Goal: Information Seeking & Learning: Check status

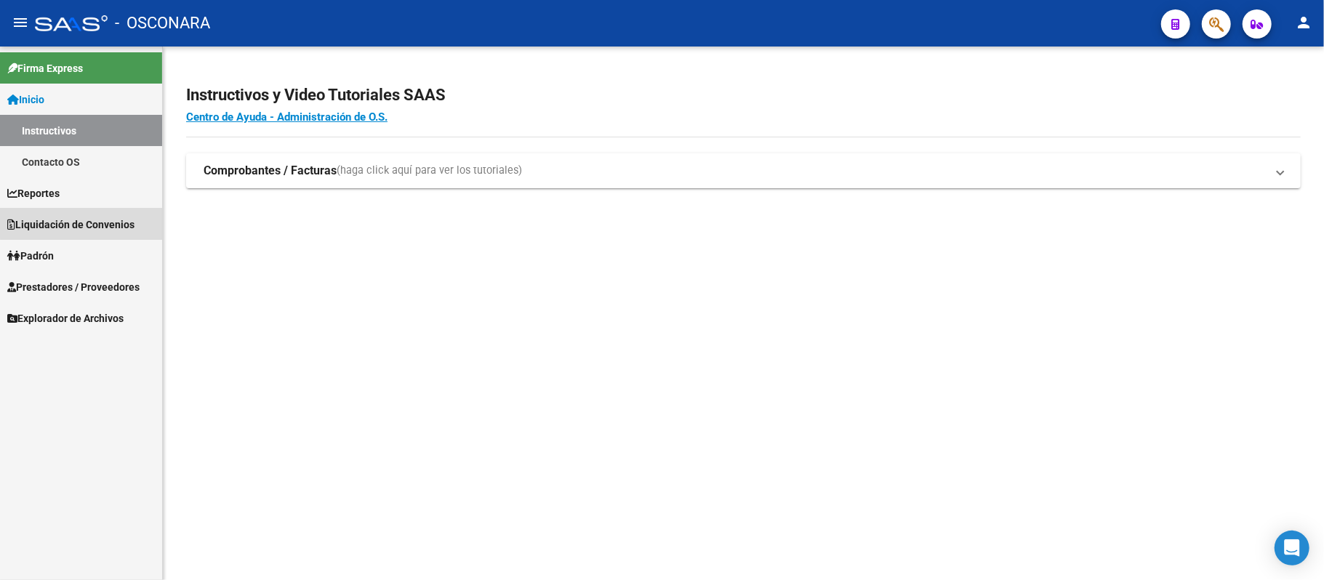
click at [85, 219] on span "Liquidación de Convenios" at bounding box center [70, 225] width 127 height 16
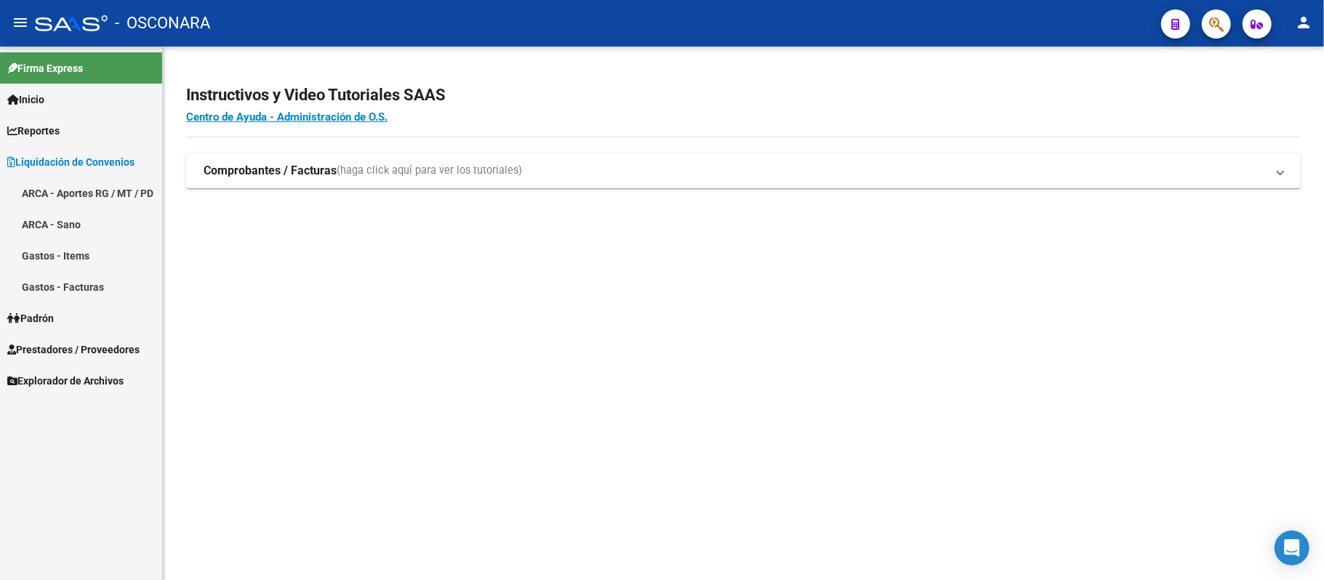
click at [80, 356] on span "Prestadores / Proveedores" at bounding box center [73, 350] width 132 height 16
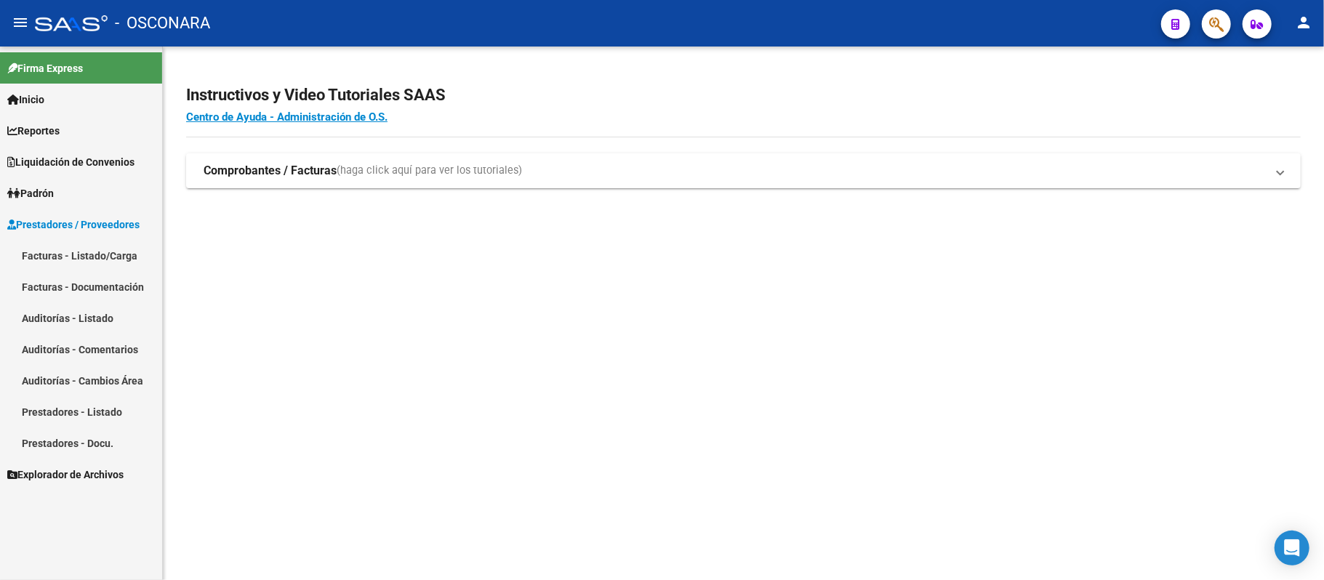
click at [97, 314] on link "Auditorías - Listado" at bounding box center [81, 317] width 162 height 31
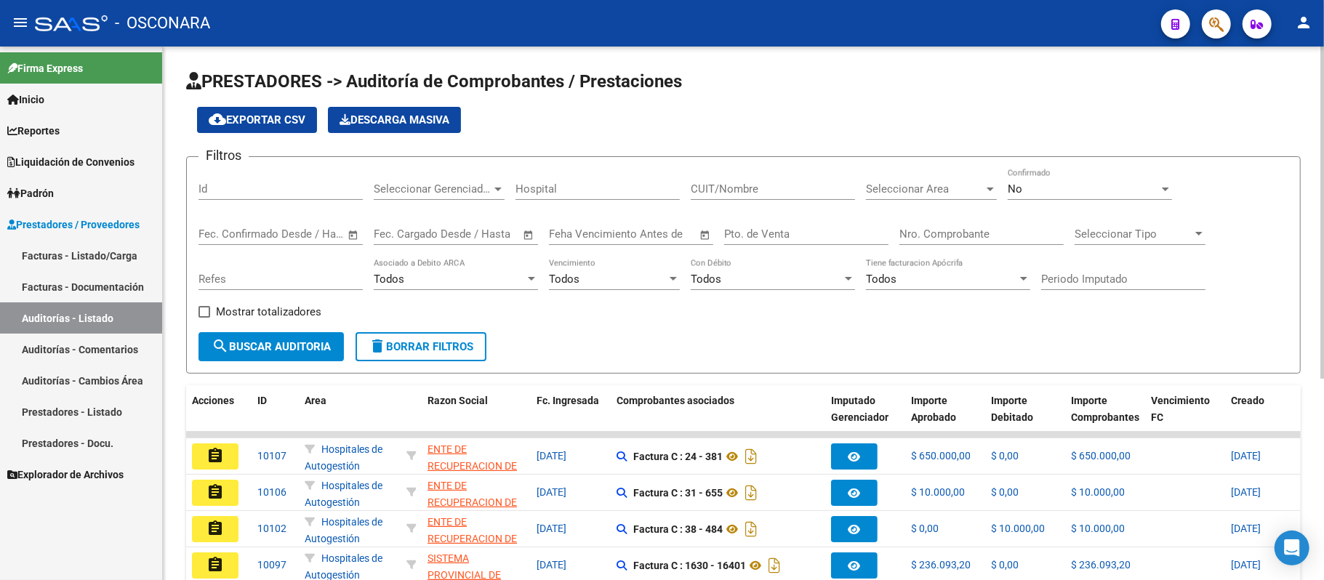
click at [275, 190] on input "Id" at bounding box center [281, 189] width 164 height 13
paste input "9566"
type input "9566"
click at [1073, 195] on div "No" at bounding box center [1083, 189] width 151 height 13
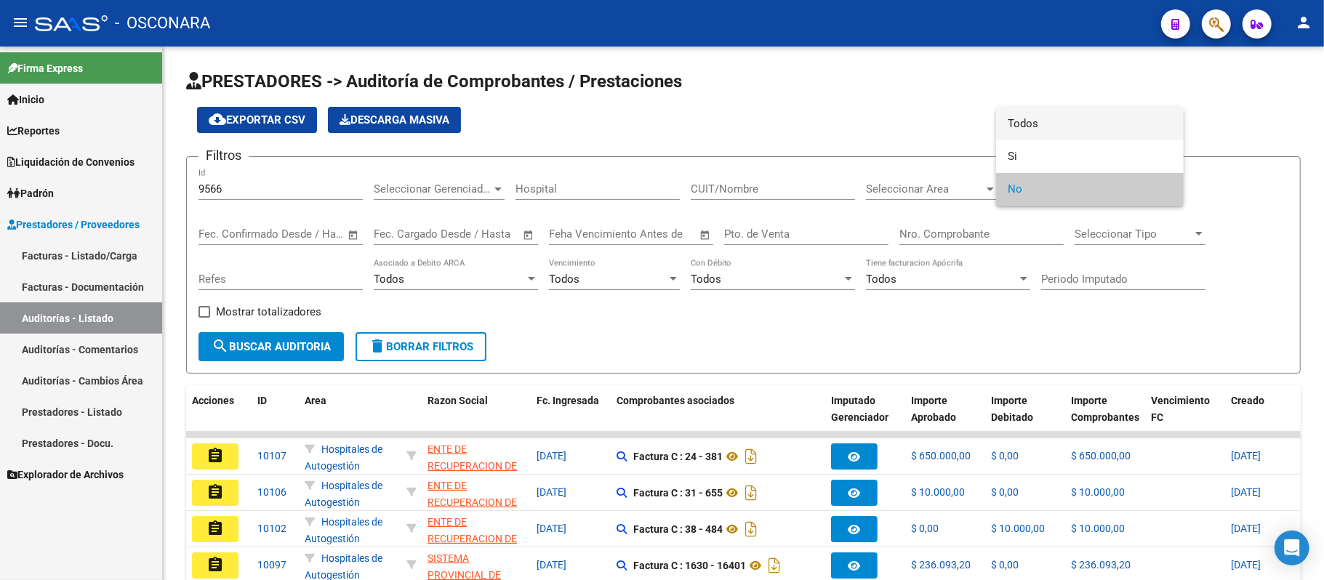
click at [1095, 131] on span "Todos" at bounding box center [1090, 124] width 164 height 33
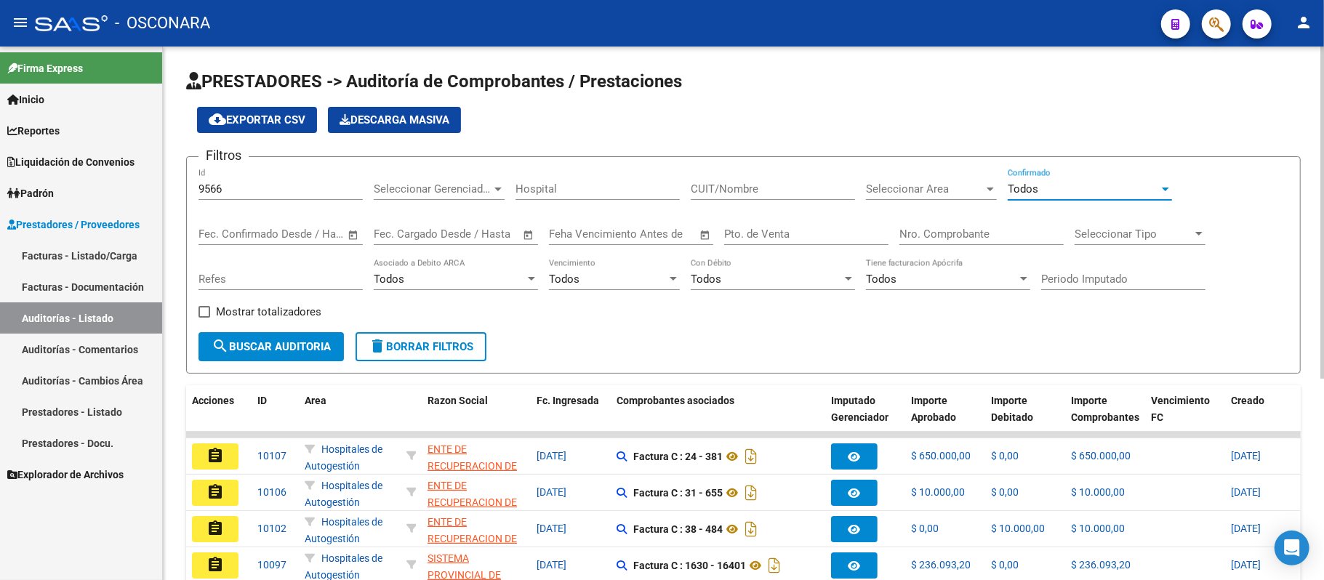
click at [273, 337] on button "search Buscar Auditoria" at bounding box center [271, 346] width 145 height 29
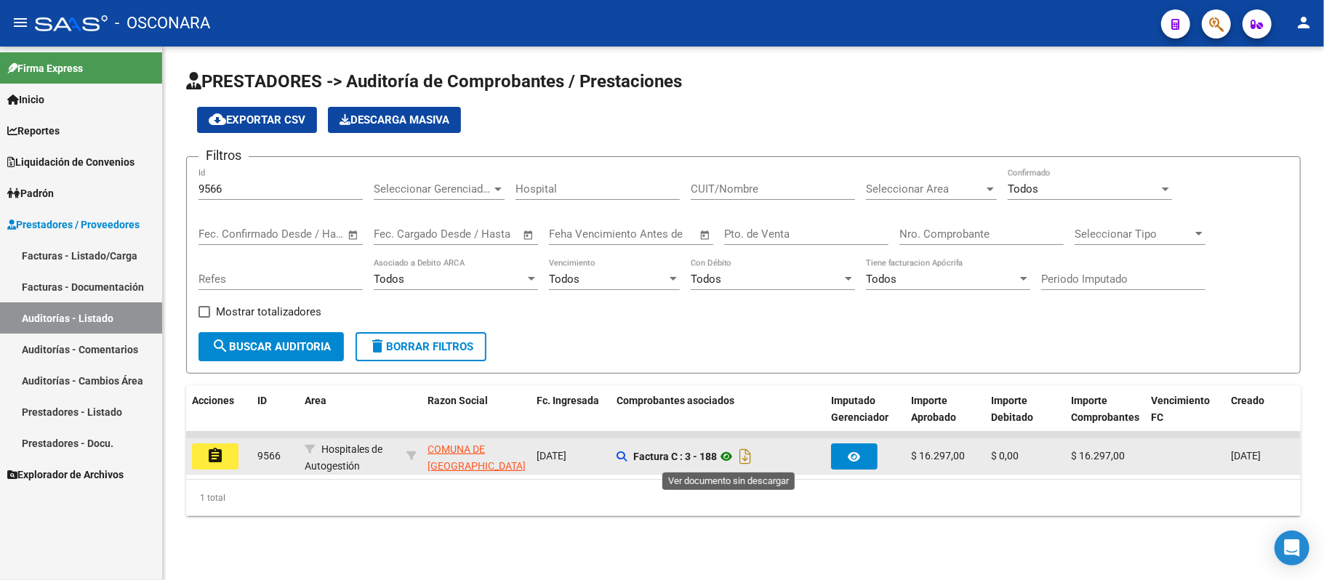
click at [725, 454] on icon at bounding box center [726, 456] width 19 height 17
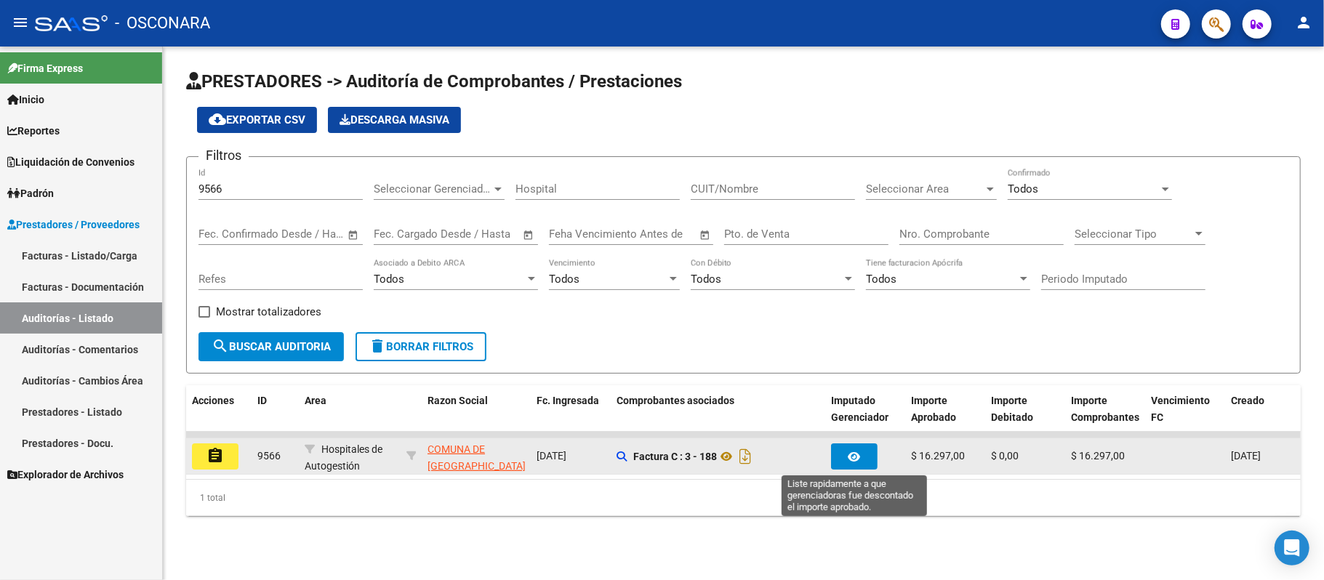
click at [852, 454] on icon "button" at bounding box center [855, 457] width 12 height 11
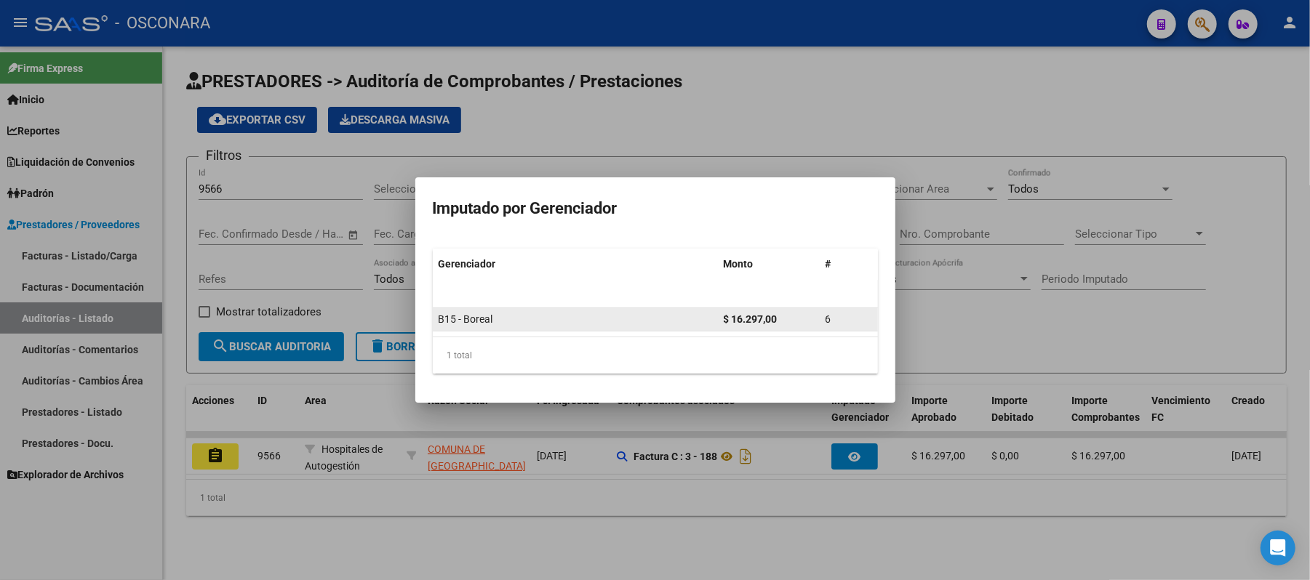
drag, startPoint x: 737, startPoint y: 315, endPoint x: 806, endPoint y: 324, distance: 69.7
click at [806, 324] on div "$ 16.297,00" at bounding box center [768, 319] width 90 height 17
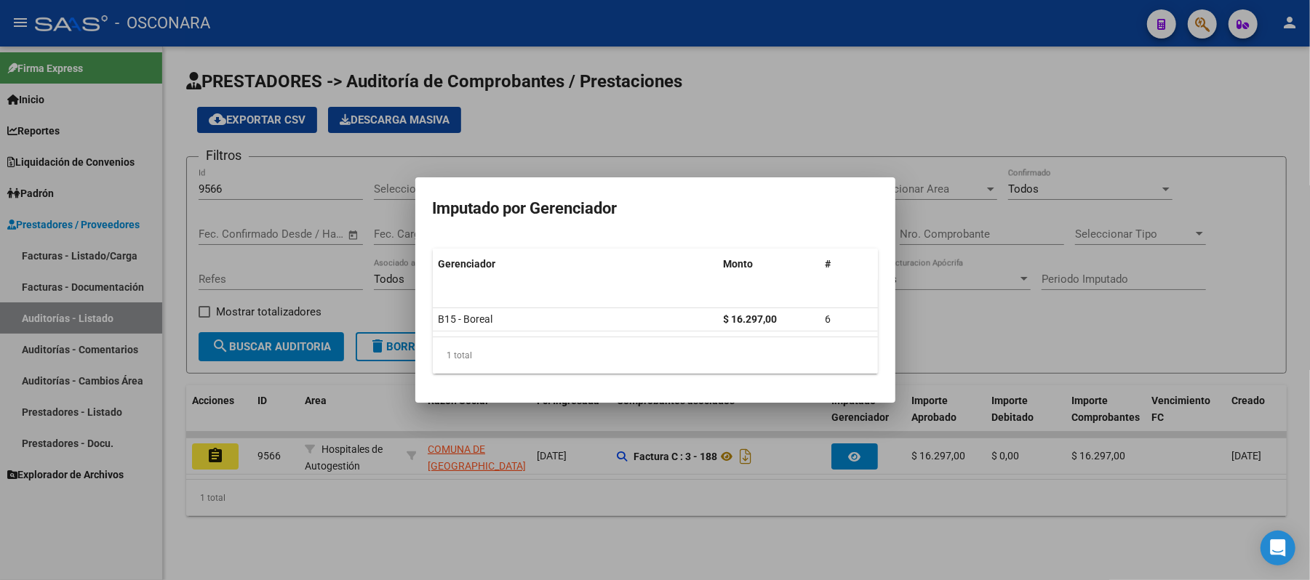
click at [1060, 345] on div at bounding box center [655, 290] width 1310 height 580
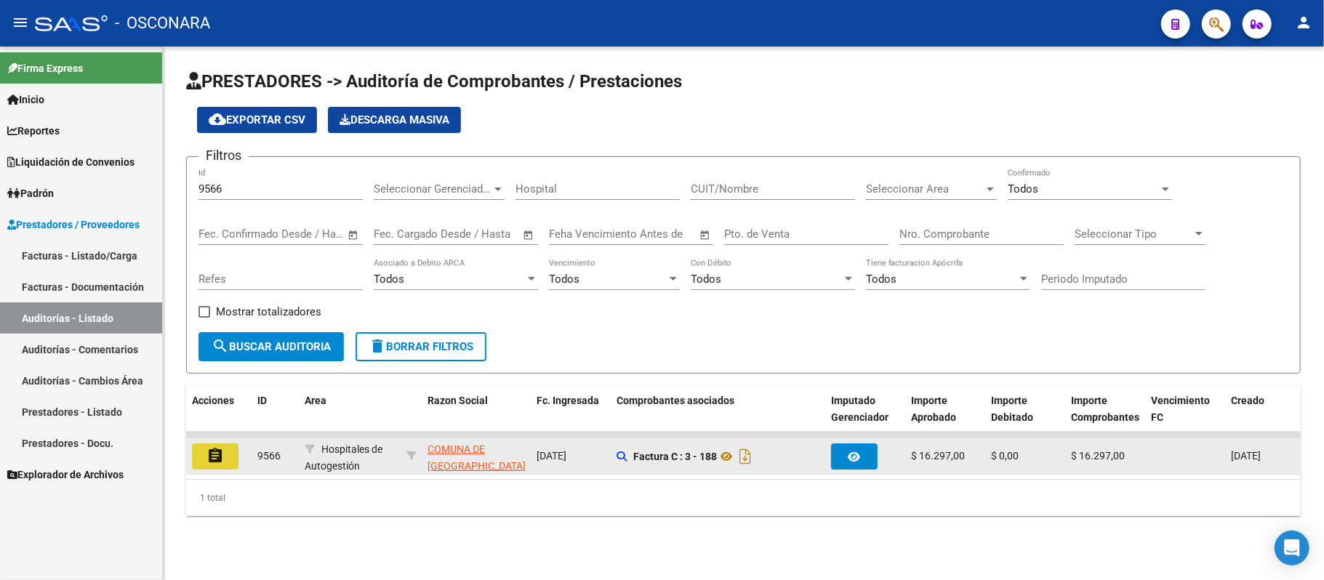
click at [208, 454] on mat-icon "assignment" at bounding box center [214, 455] width 17 height 17
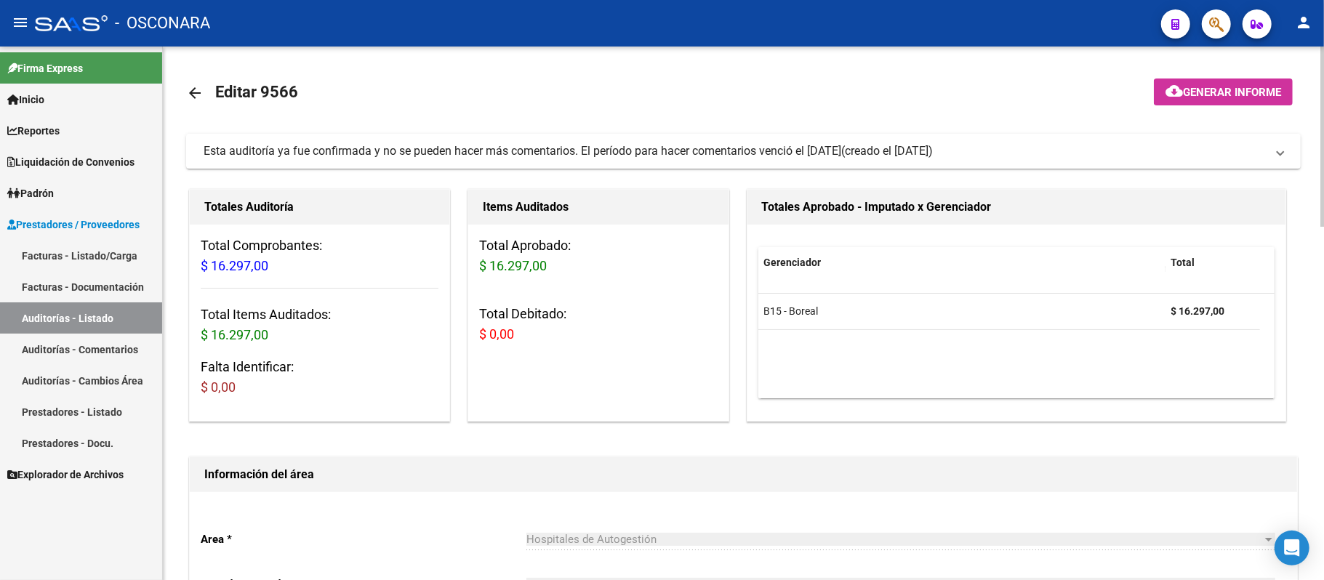
click at [196, 103] on link "arrow_back" at bounding box center [200, 93] width 29 height 34
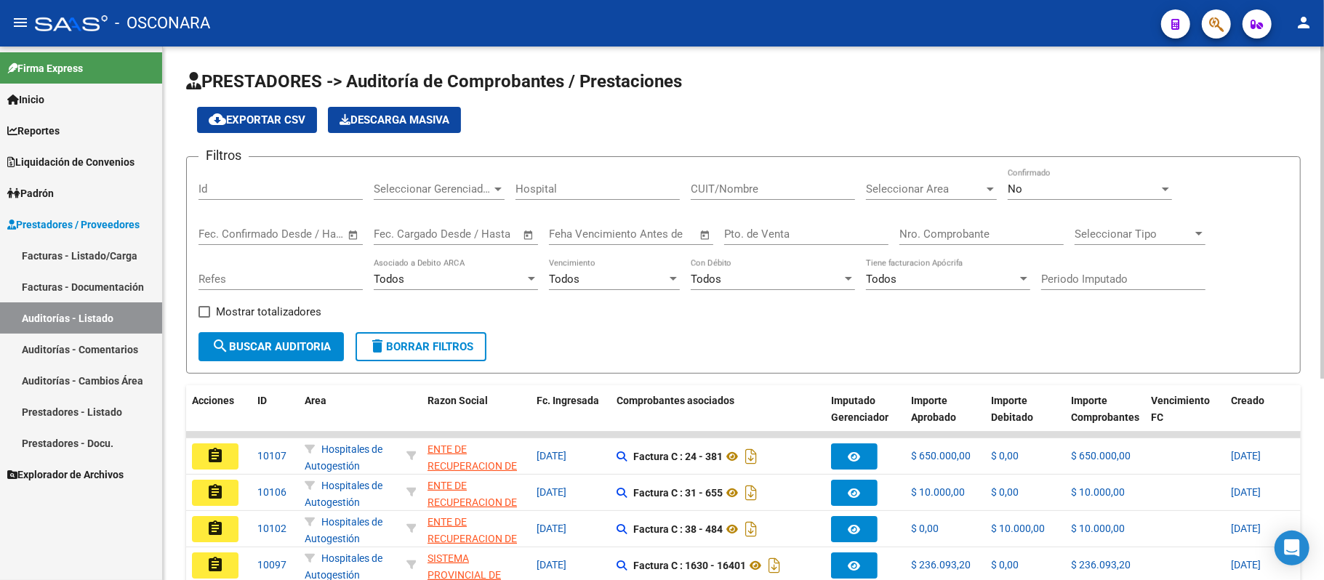
click at [310, 205] on div "Id" at bounding box center [281, 191] width 164 height 45
click at [297, 184] on input "Id" at bounding box center [281, 189] width 164 height 13
paste input "9621"
type input "9621"
click at [1042, 179] on div "No Confirmado" at bounding box center [1090, 184] width 164 height 31
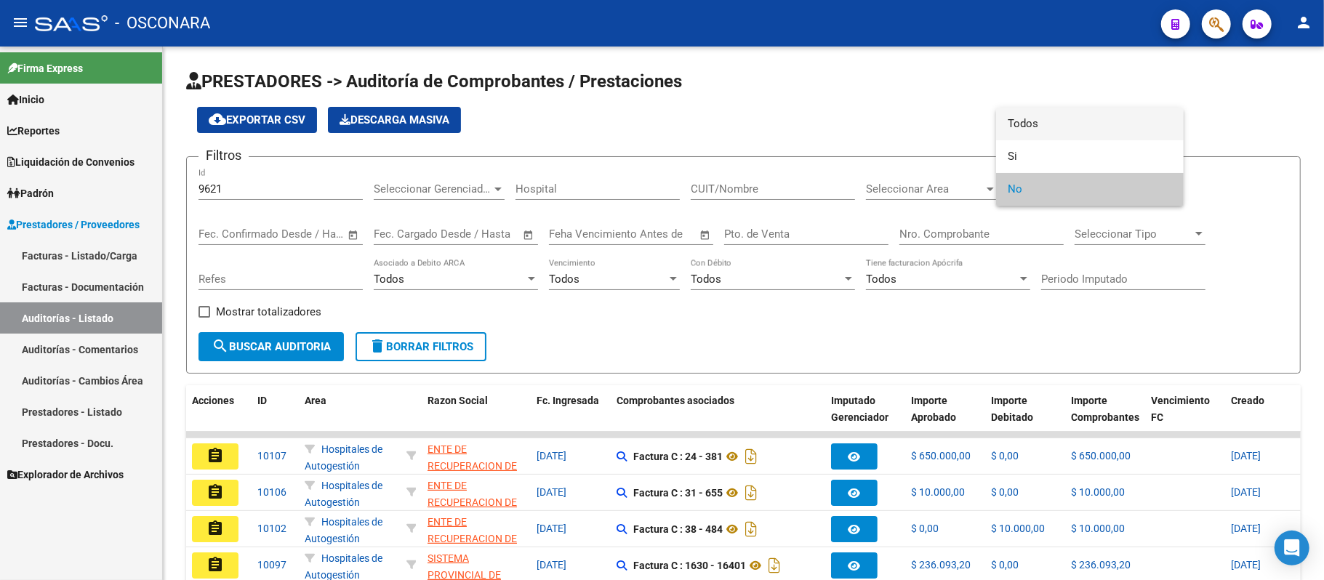
click at [1082, 118] on span "Todos" at bounding box center [1090, 124] width 164 height 33
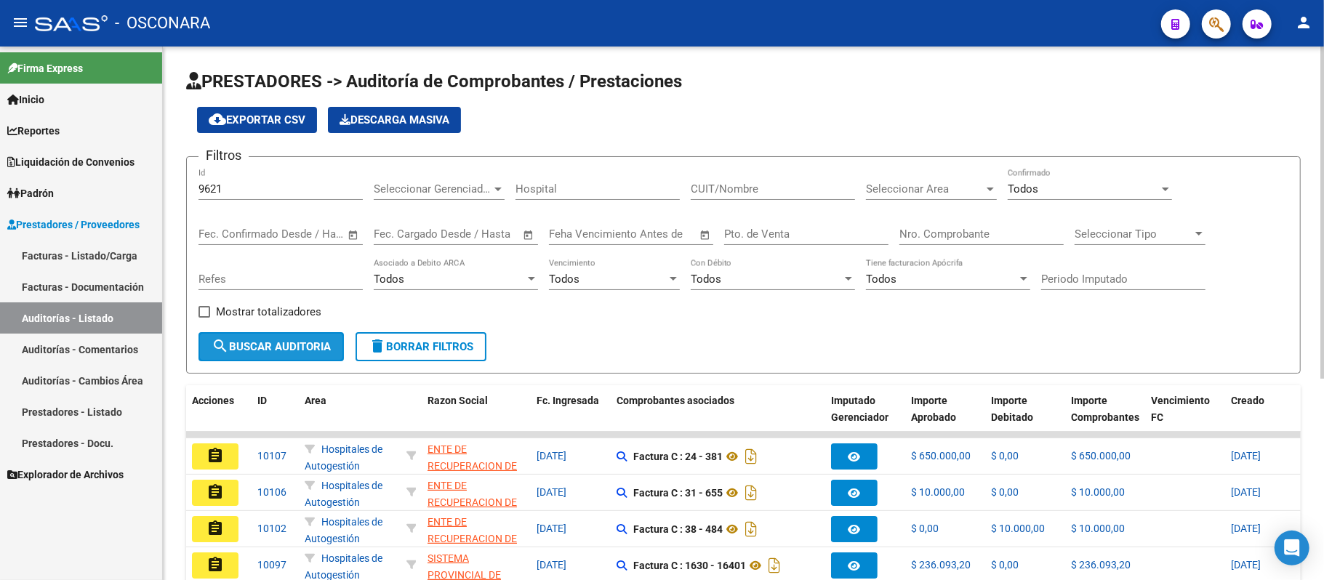
click at [269, 346] on span "search Buscar Auditoria" at bounding box center [271, 346] width 119 height 13
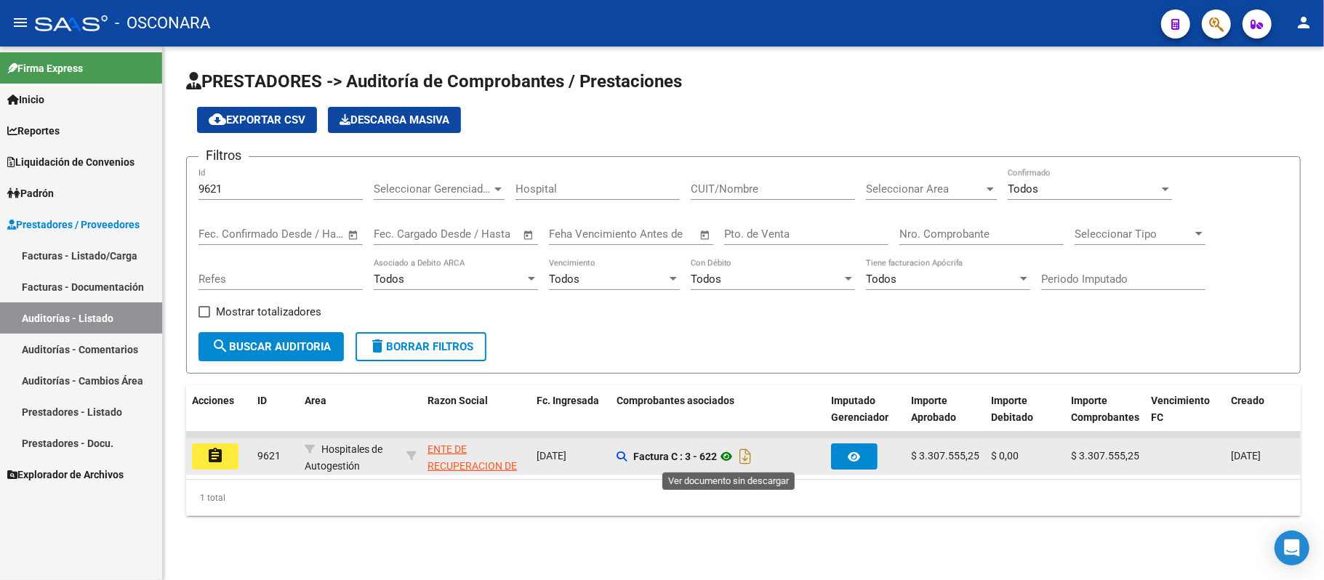
click at [731, 460] on icon at bounding box center [726, 456] width 19 height 17
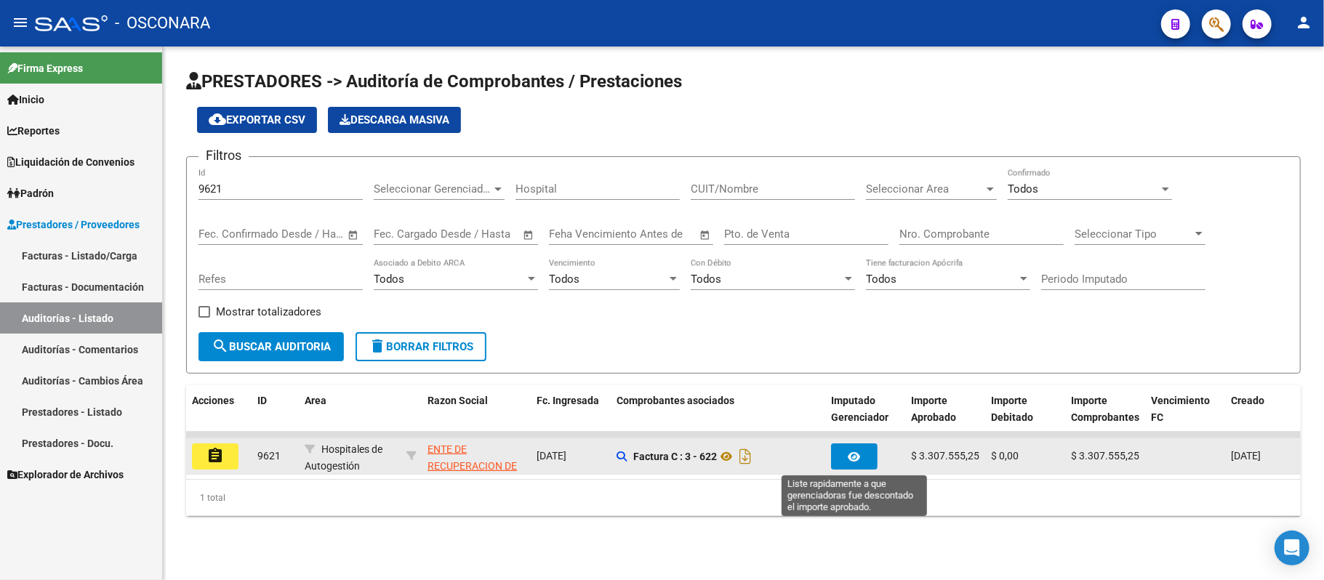
click at [854, 458] on icon "button" at bounding box center [855, 457] width 12 height 11
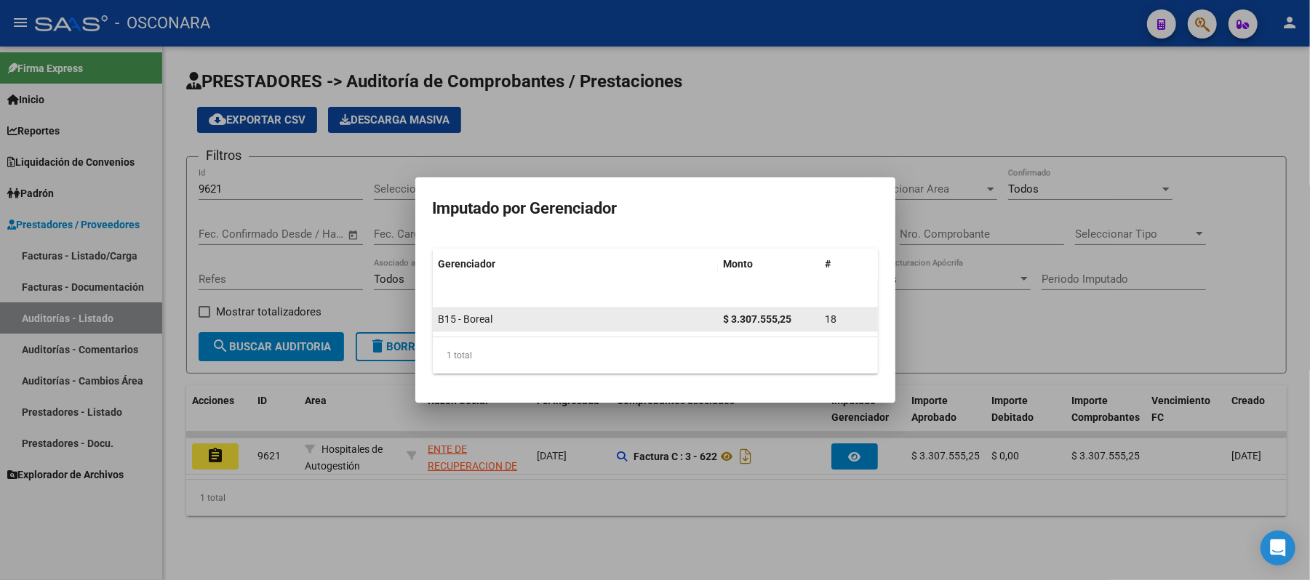
click at [466, 317] on span "B15 - Boreal" at bounding box center [465, 319] width 55 height 12
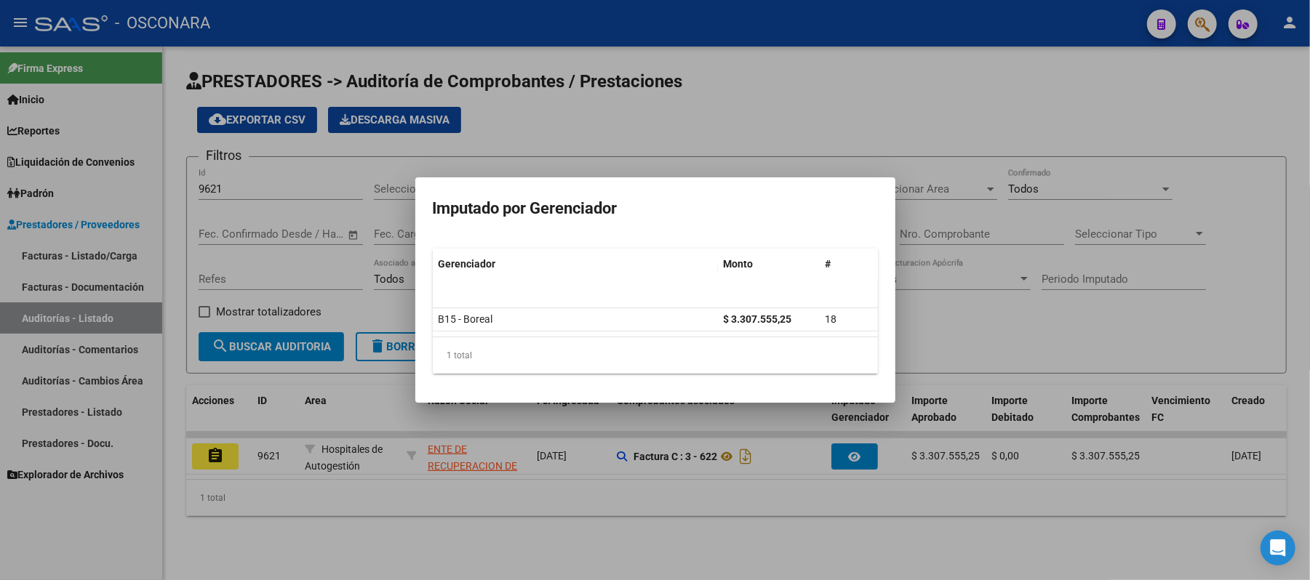
click at [498, 510] on div at bounding box center [655, 290] width 1310 height 580
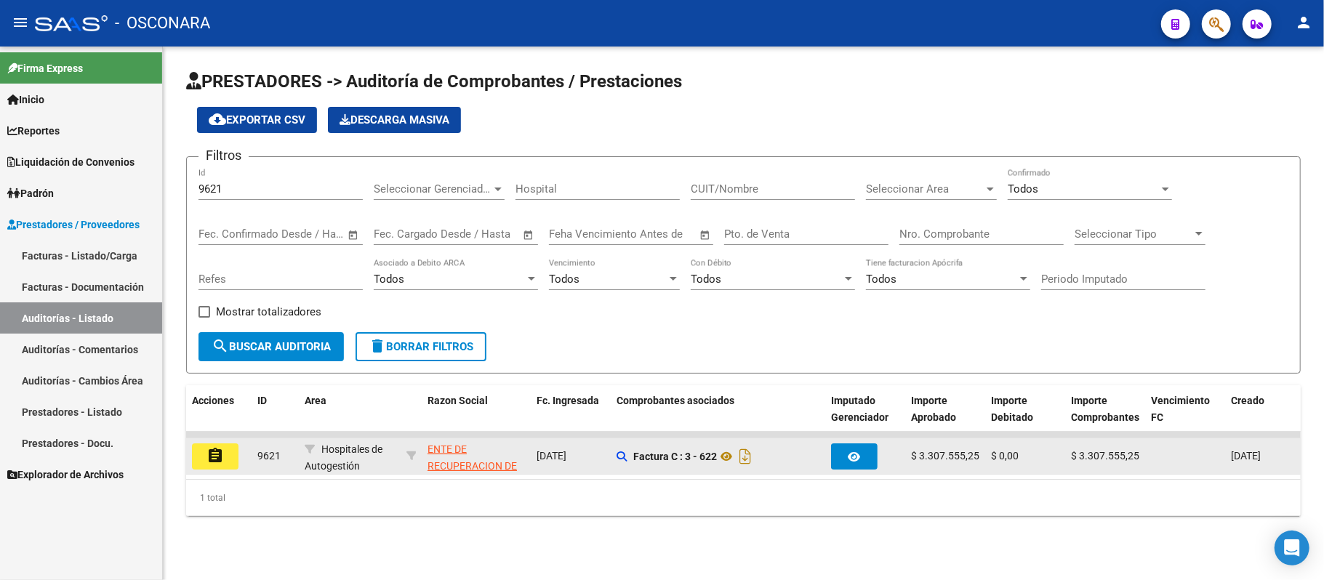
click at [207, 449] on mat-icon "assignment" at bounding box center [214, 455] width 17 height 17
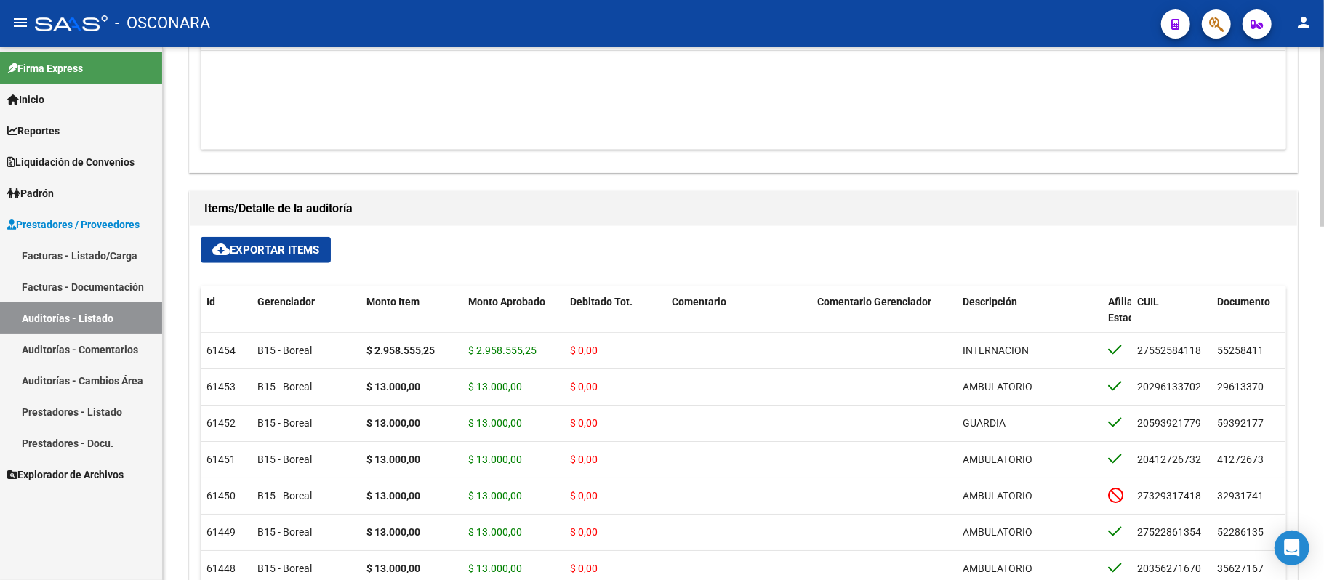
click at [1171, 252] on div "cloud_download Exportar Items Id Gerenciador Monto Item Monto Aprobado Debitado…" at bounding box center [743, 470] width 1107 height 489
click at [303, 254] on span "cloud_download Exportar Items" at bounding box center [265, 250] width 107 height 13
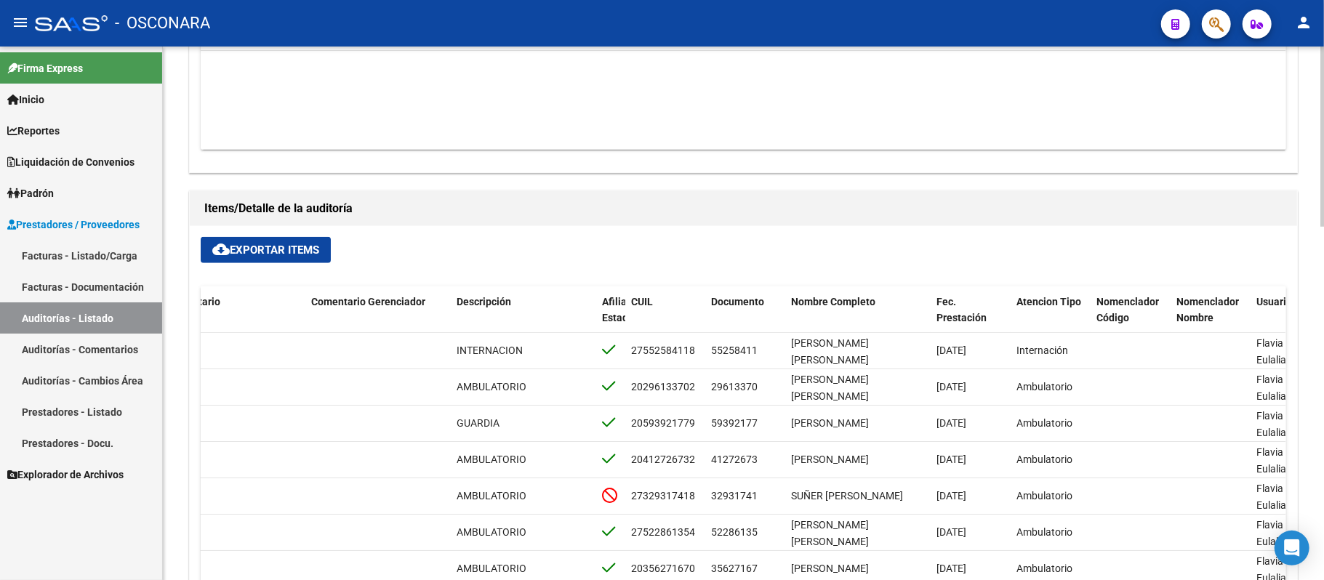
scroll to position [0, 893]
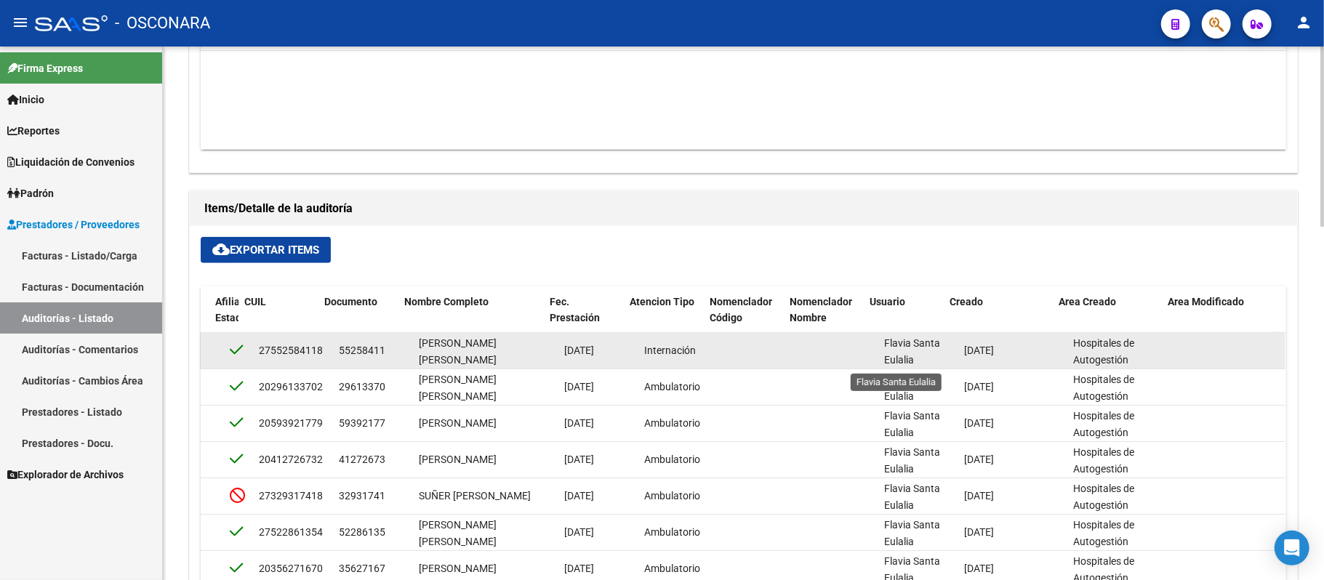
drag, startPoint x: 1223, startPoint y: 358, endPoint x: 879, endPoint y: 361, distance: 343.9
click at [879, 361] on div "61454 B15 - Boreal $ 2.958.555,25 $ 2.958.555,25 $ 0,00 INTERNACION 27552584118…" at bounding box center [303, 351] width 1963 height 36
click at [993, 358] on div "[DATE]" at bounding box center [1012, 350] width 97 height 17
drag, startPoint x: 824, startPoint y: 361, endPoint x: 670, endPoint y: 358, distance: 154.2
click at [670, 358] on div "61454 B15 - Boreal $ 2.958.555,25 $ 2.958.555,25 $ 0,00 INTERNACION 27552584118…" at bounding box center [303, 351] width 1963 height 36
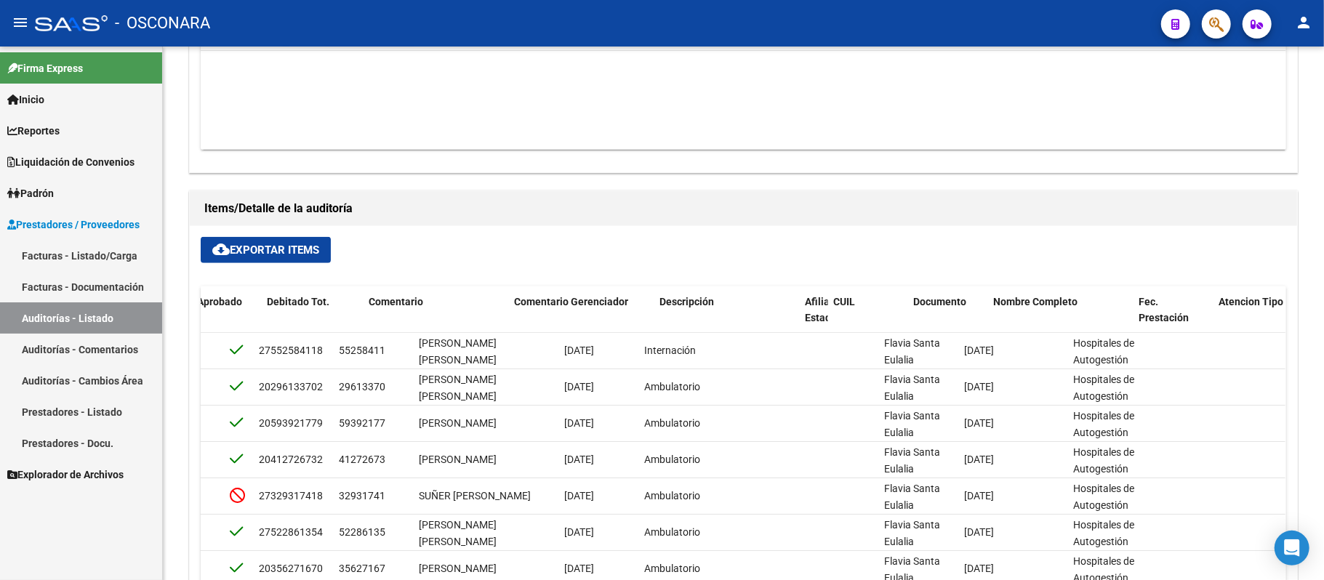
scroll to position [0, 0]
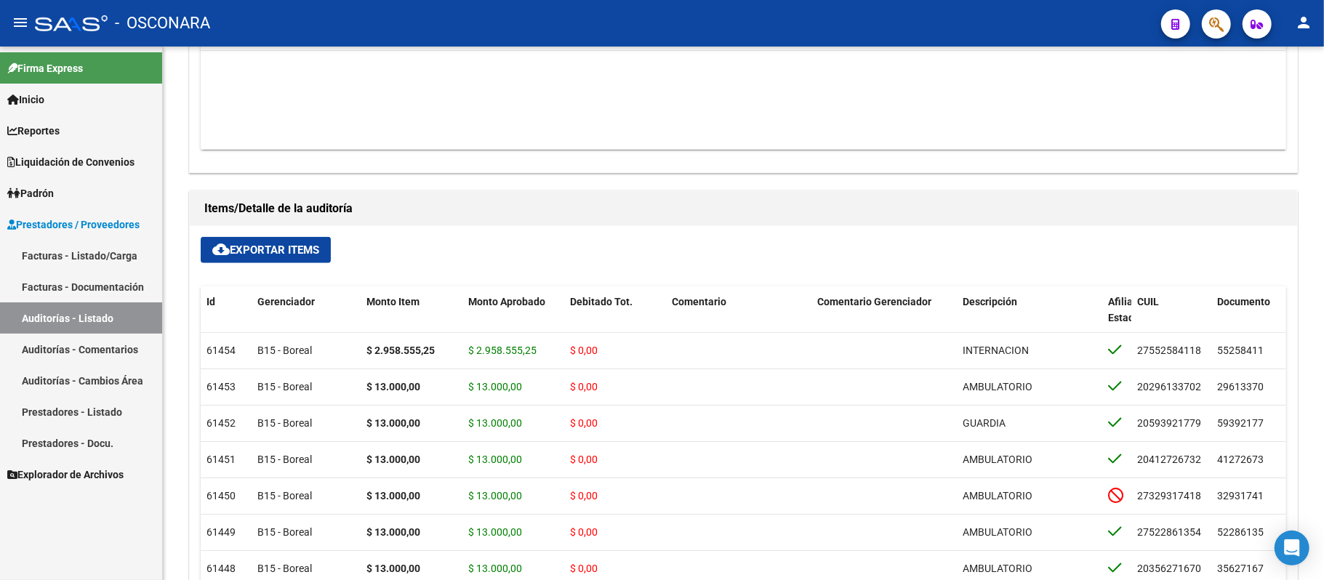
drag, startPoint x: 390, startPoint y: 350, endPoint x: 0, endPoint y: 349, distance: 389.7
click at [0, 349] on mat-sidenav-container "Firma Express Inicio Instructivos Contacto OS Reportes Ingresos Devengados Deta…" at bounding box center [662, 314] width 1324 height 534
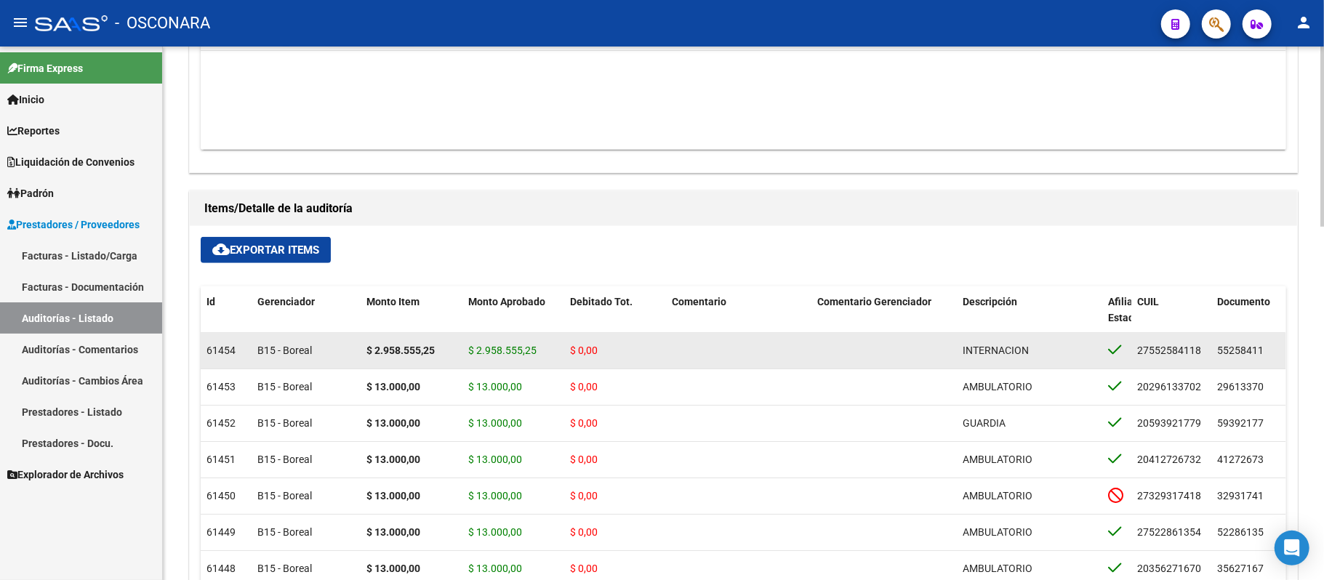
click at [332, 346] on div "B15 - Boreal" at bounding box center [305, 350] width 97 height 17
click at [222, 358] on div "61454" at bounding box center [225, 350] width 39 height 17
click at [372, 359] on div "$ 2.958.555,25" at bounding box center [411, 350] width 90 height 17
click at [376, 359] on div "$ 2.958.555,25" at bounding box center [411, 350] width 90 height 17
click at [486, 359] on div "$ 2.958.555,25" at bounding box center [513, 350] width 90 height 17
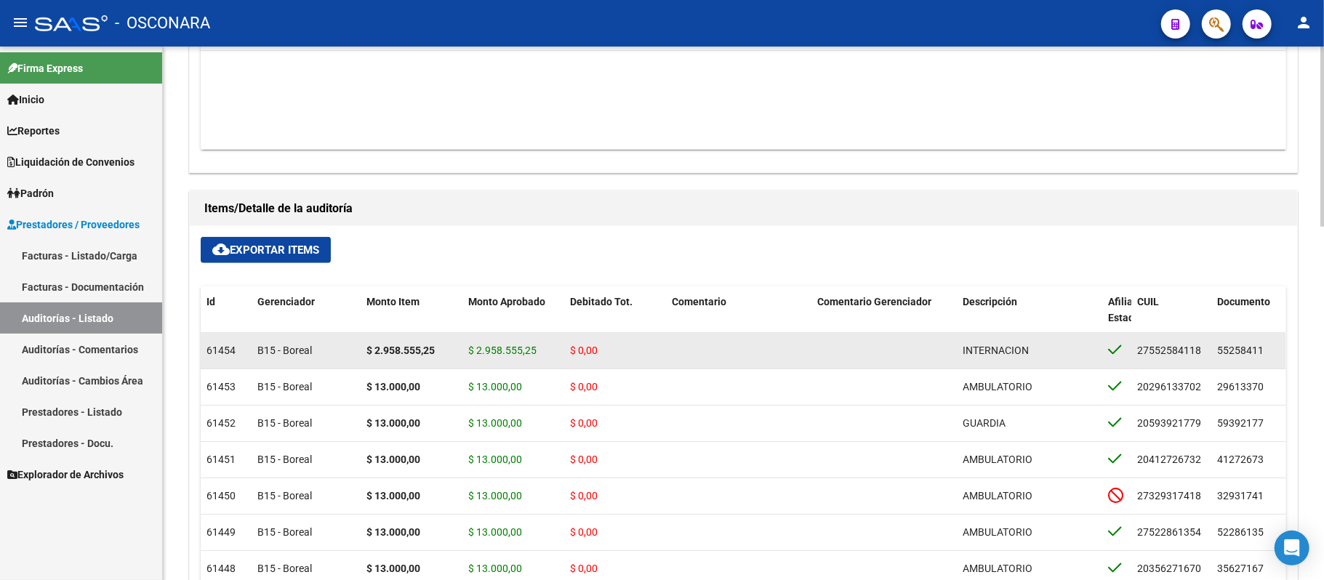
click at [524, 353] on span "$ 2.958.555,25" at bounding box center [502, 351] width 68 height 12
click at [643, 353] on div "$ 0,00" at bounding box center [615, 350] width 90 height 17
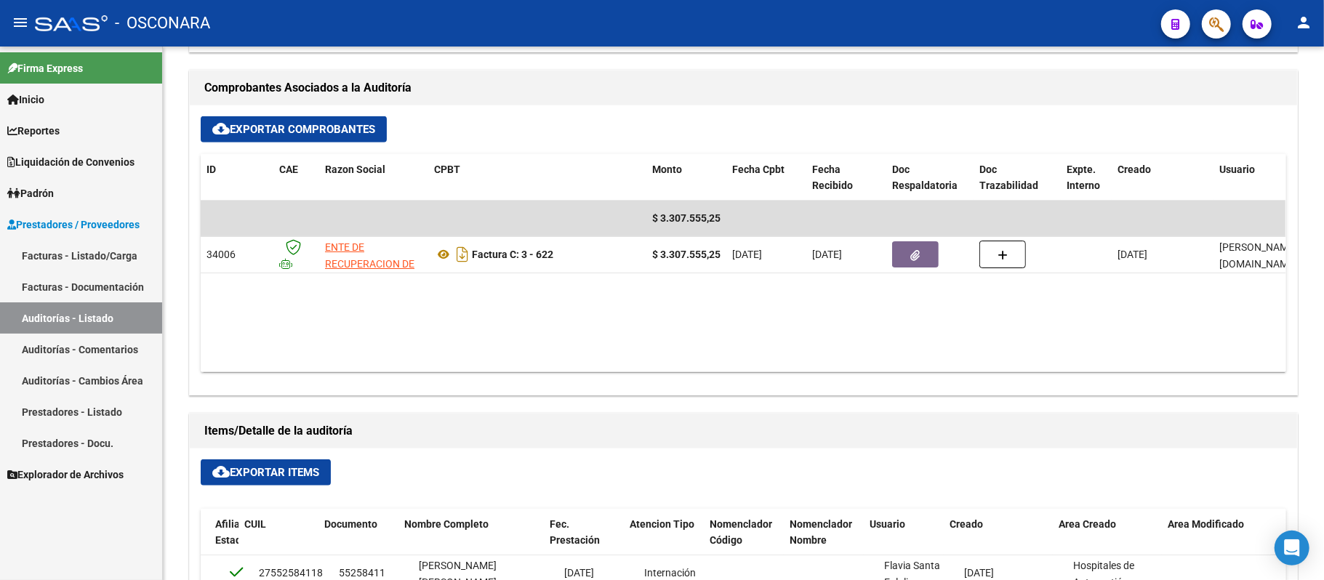
scroll to position [323, 0]
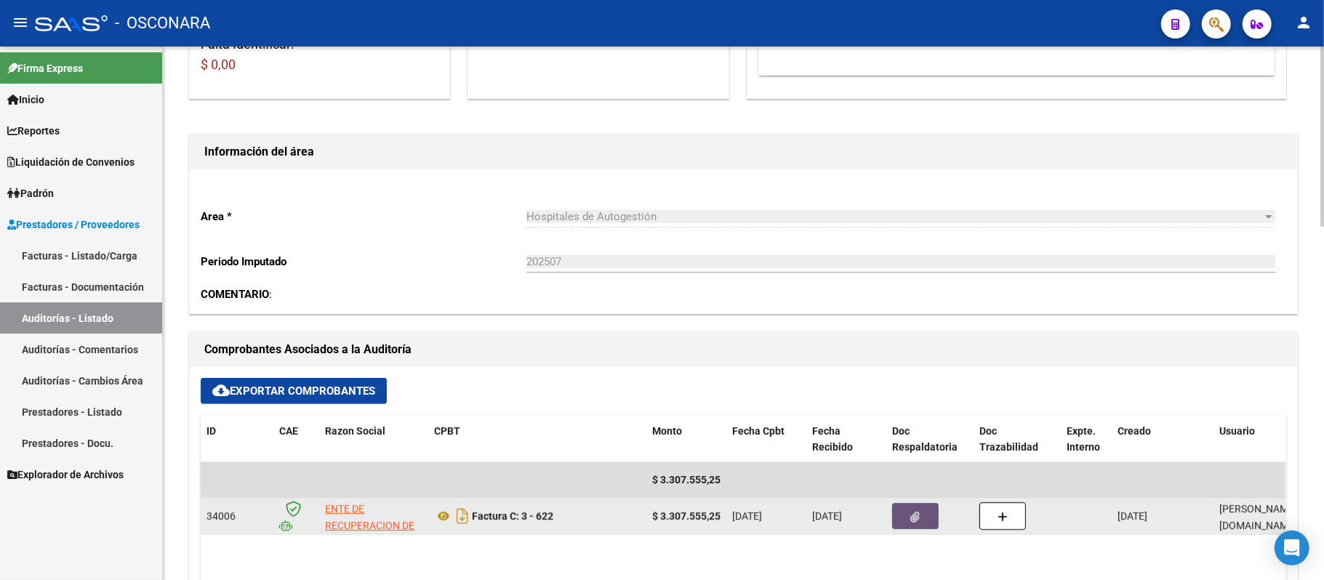
click at [923, 518] on button "button" at bounding box center [915, 516] width 47 height 26
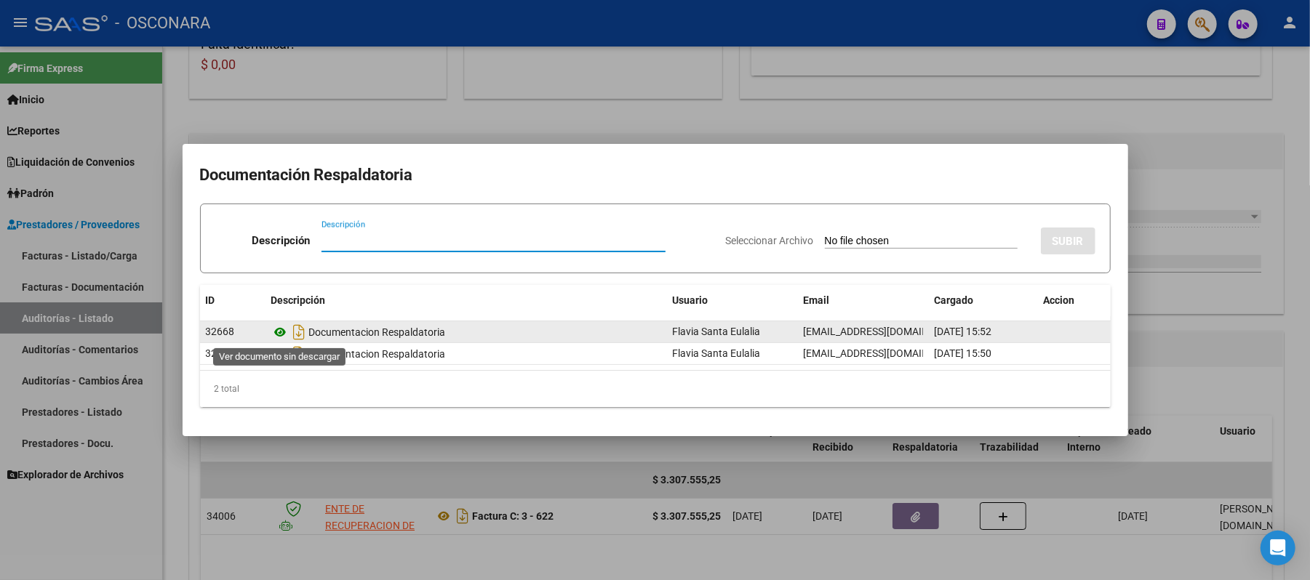
click at [278, 332] on icon at bounding box center [280, 332] width 19 height 17
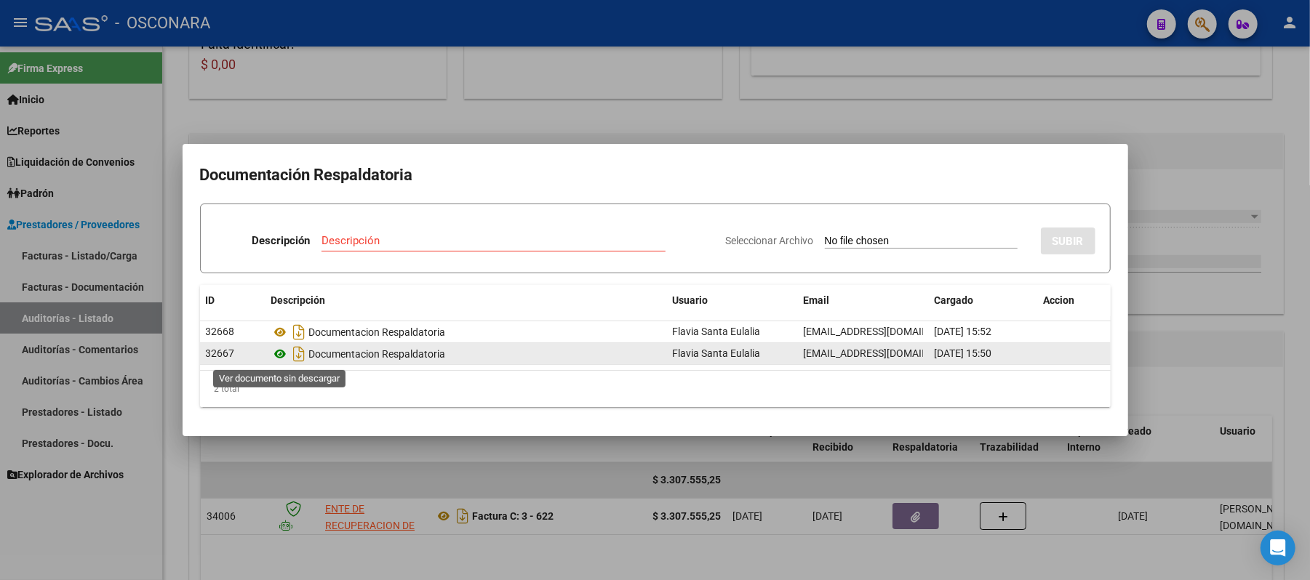
click at [277, 353] on icon at bounding box center [280, 353] width 19 height 17
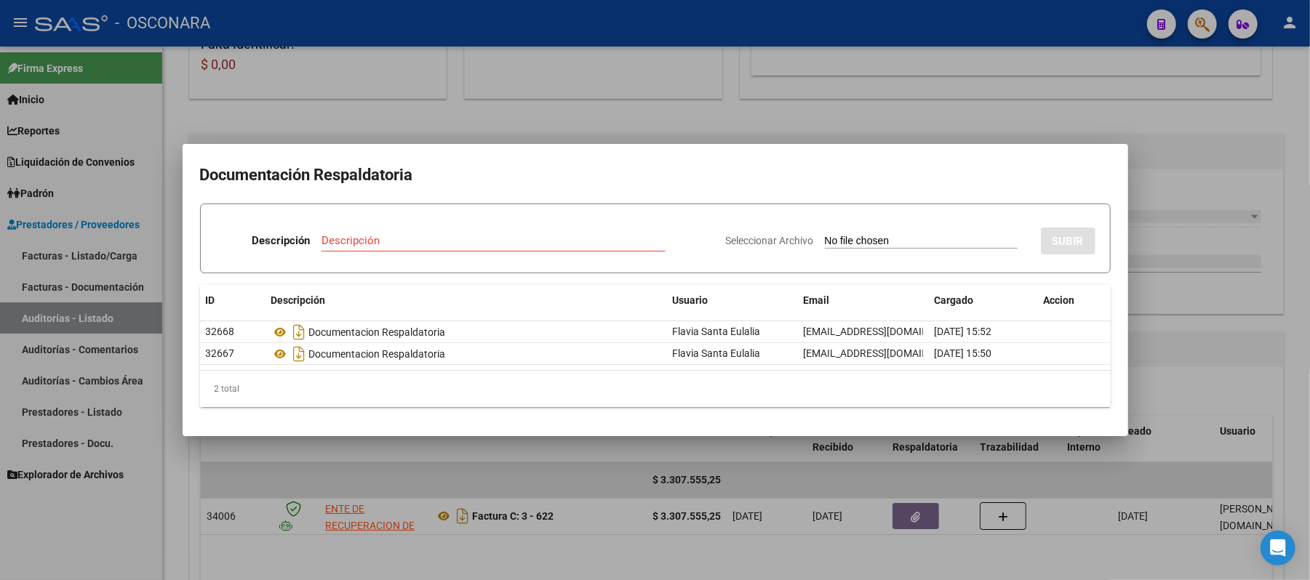
click at [1251, 294] on div at bounding box center [655, 290] width 1310 height 580
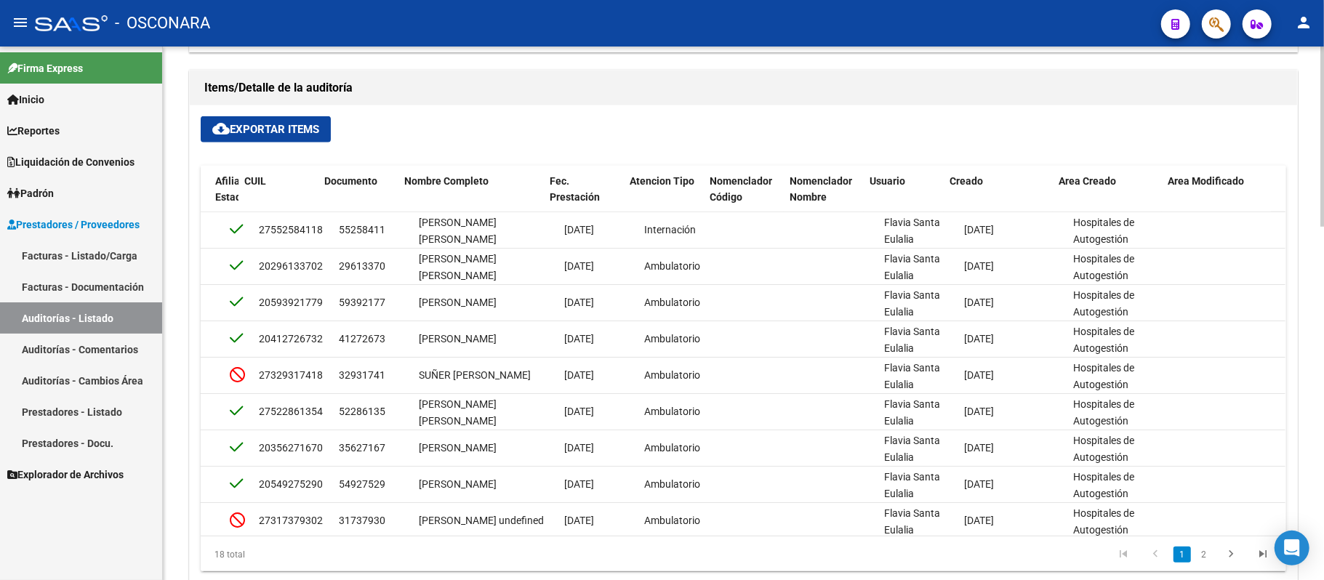
scroll to position [1048, 0]
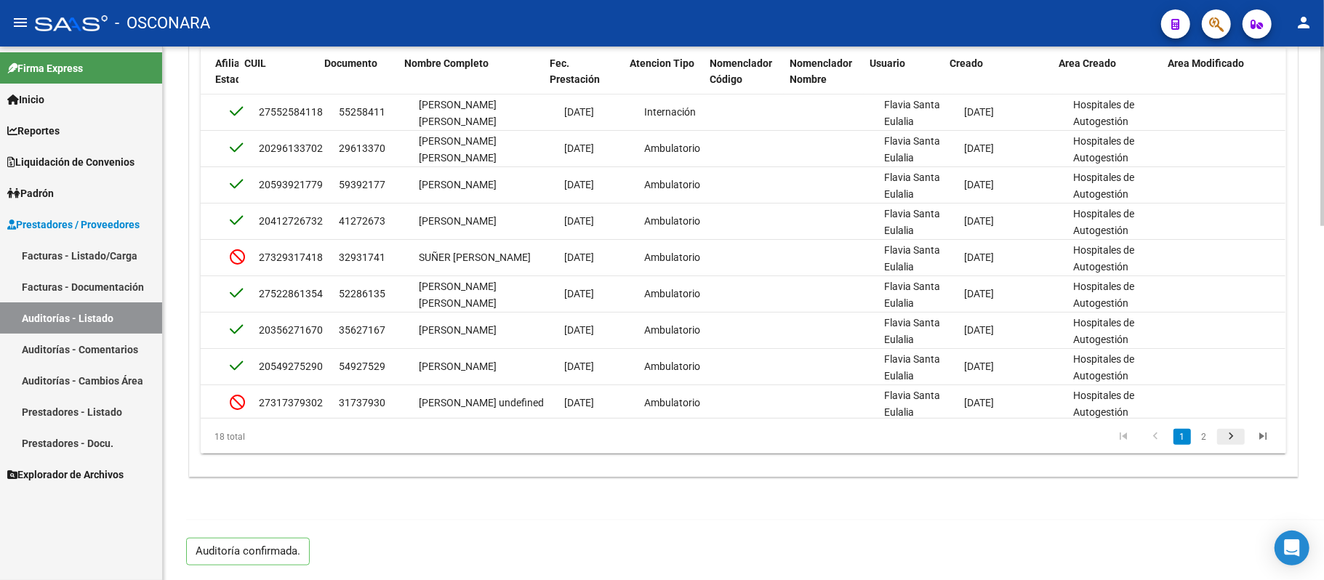
click at [1234, 430] on icon "go to next page" at bounding box center [1231, 438] width 19 height 17
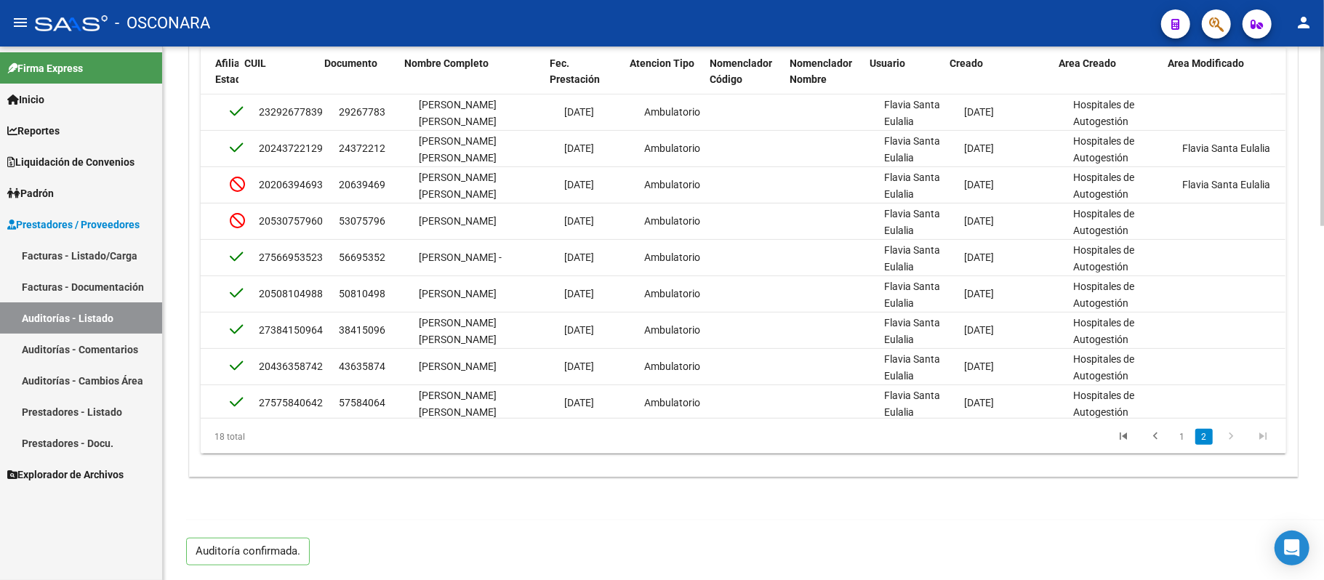
click at [1169, 433] on li at bounding box center [1155, 437] width 32 height 25
click at [1166, 433] on link "go to previous page" at bounding box center [1156, 437] width 28 height 16
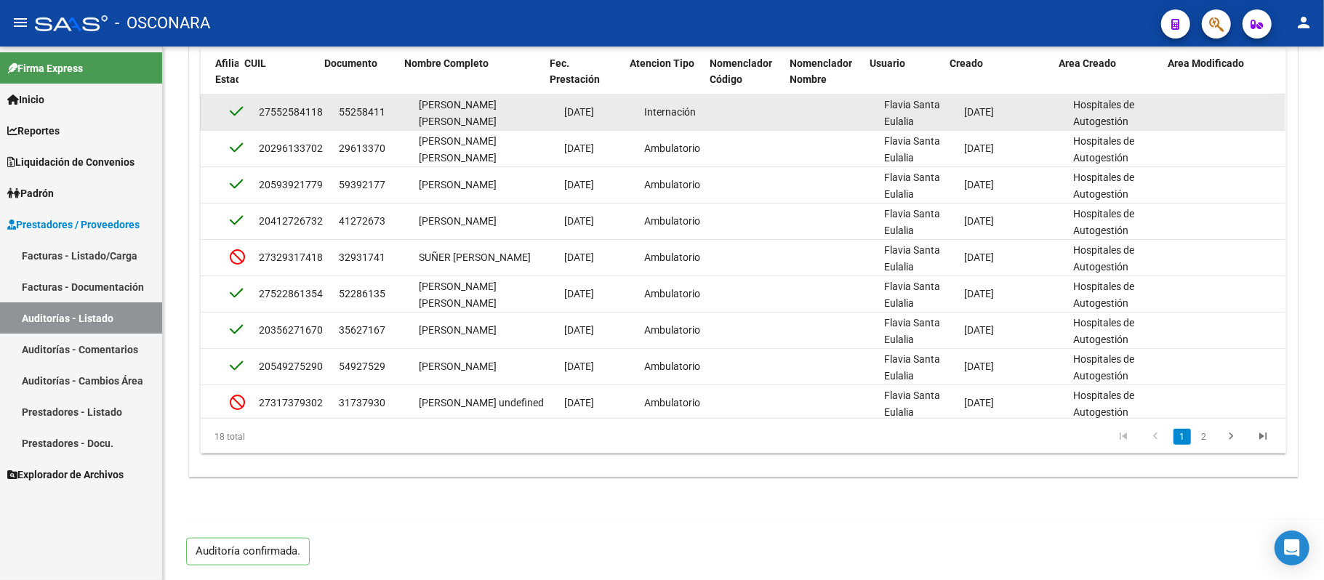
scroll to position [563, 0]
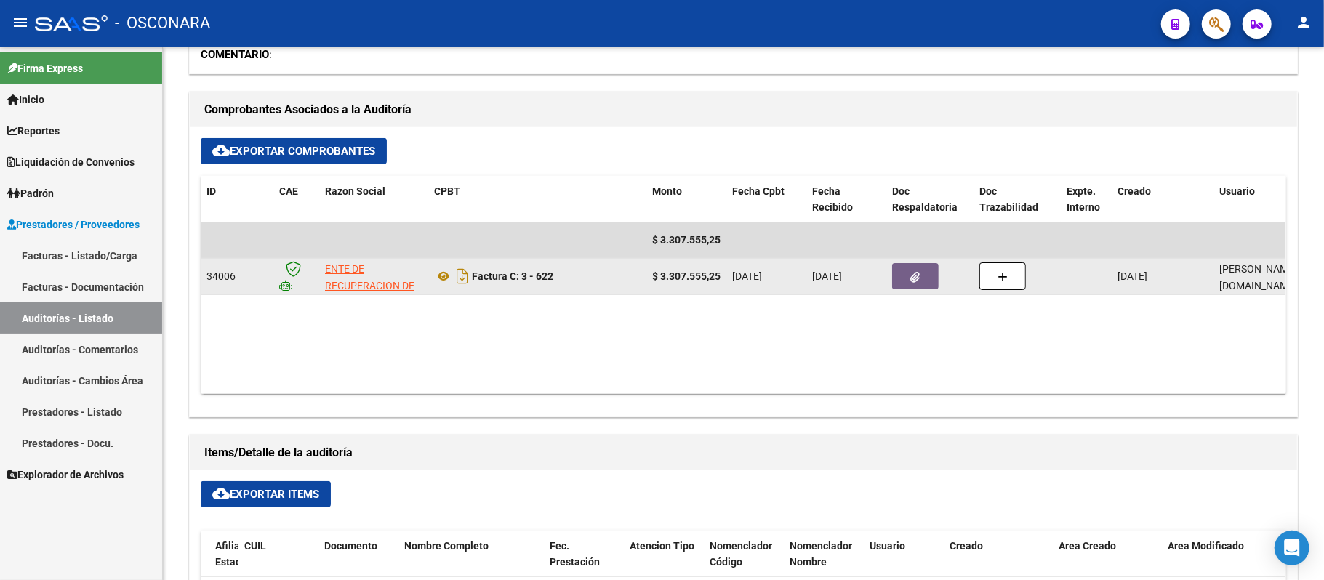
click at [915, 270] on span "button" at bounding box center [915, 276] width 9 height 13
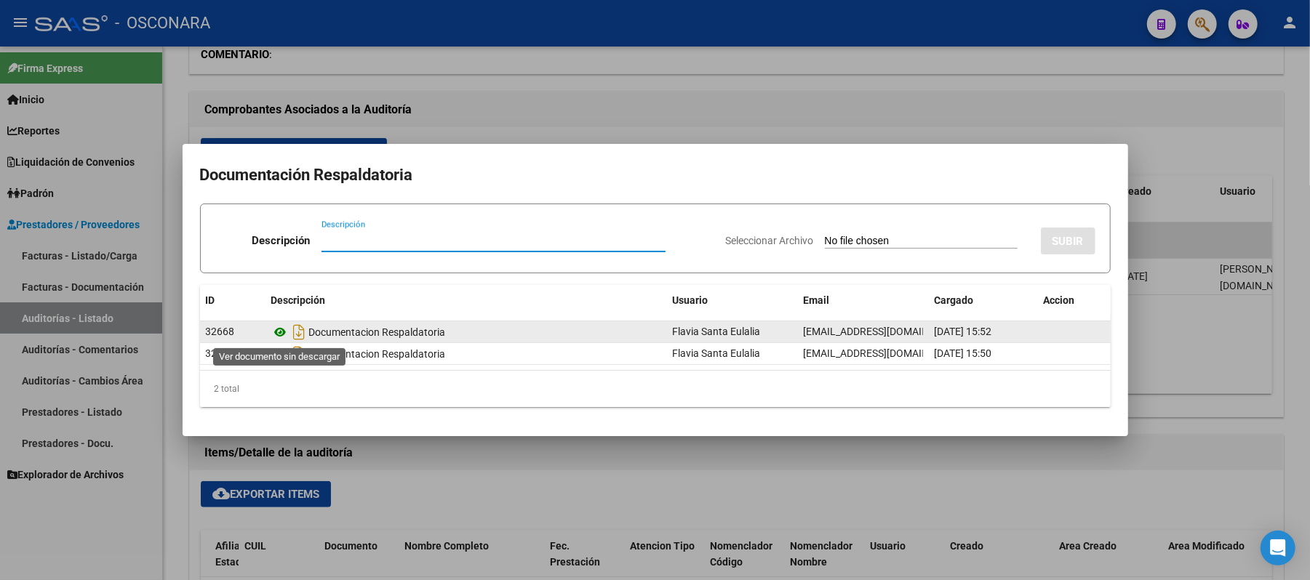
click at [283, 335] on icon at bounding box center [280, 332] width 19 height 17
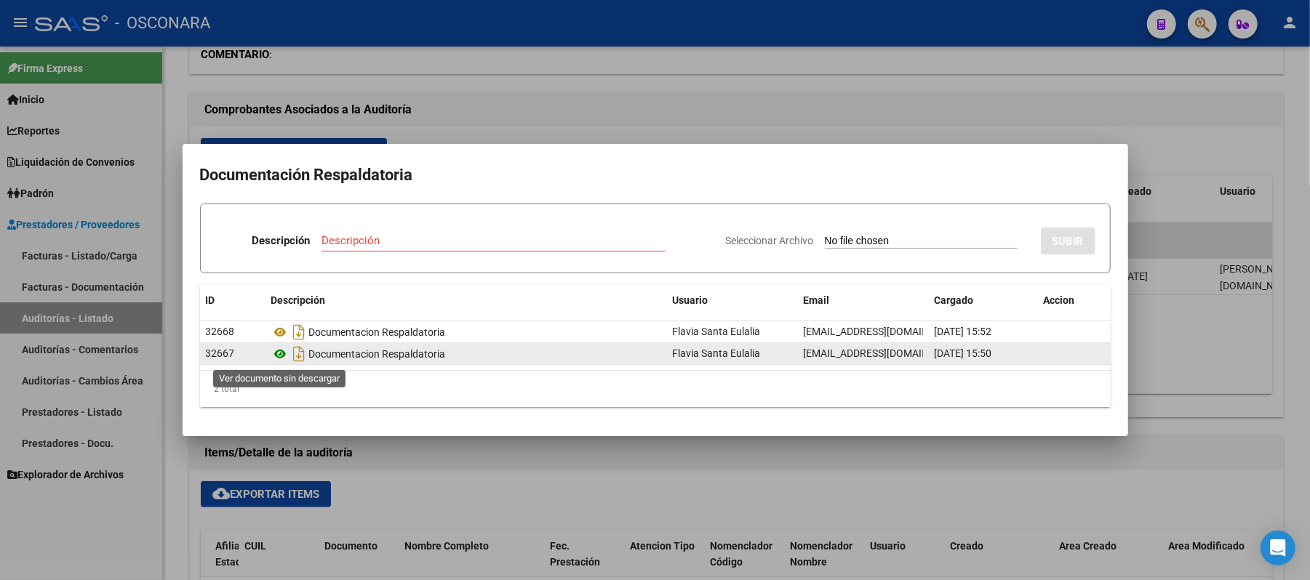
click at [286, 355] on icon at bounding box center [280, 353] width 19 height 17
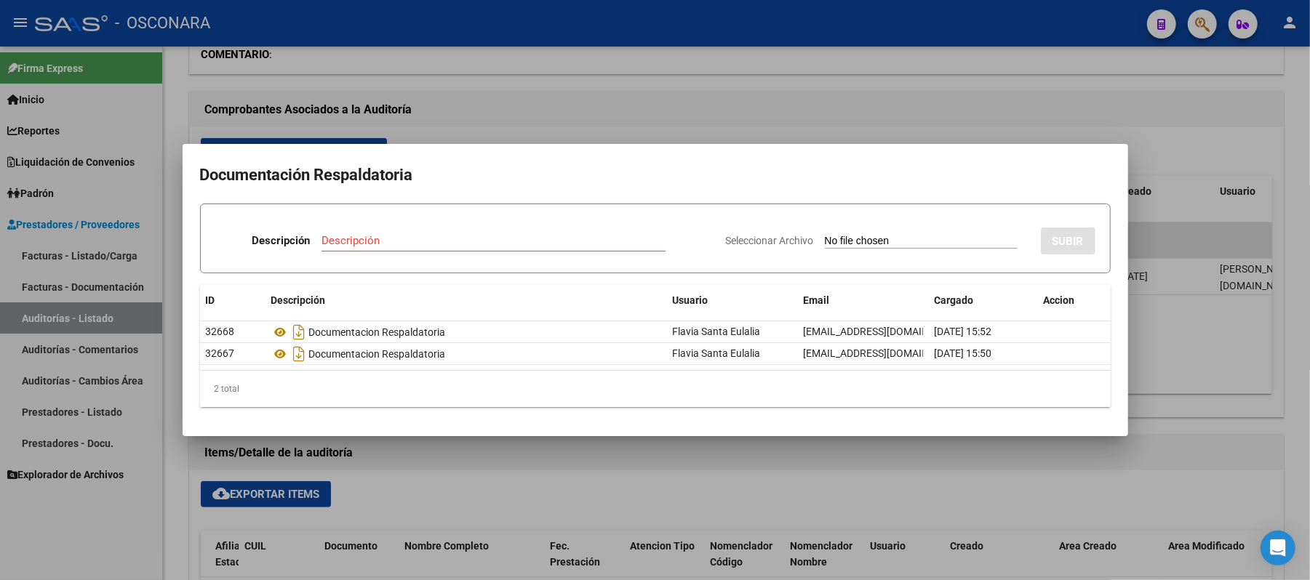
click at [585, 97] on div at bounding box center [655, 290] width 1310 height 580
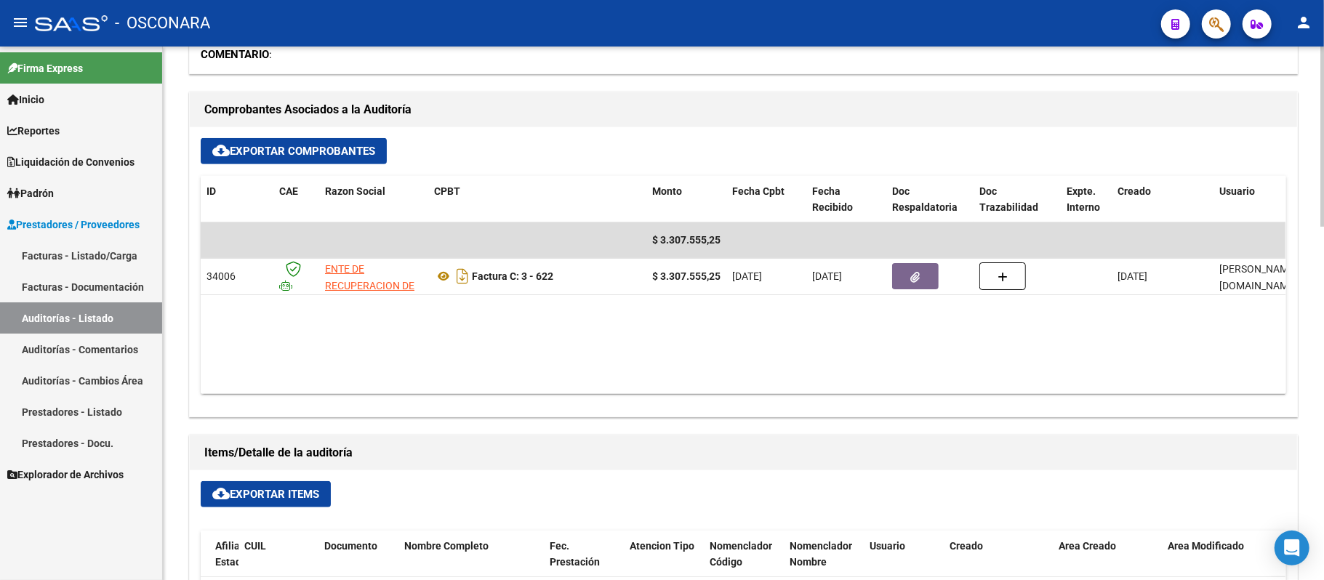
scroll to position [0, 0]
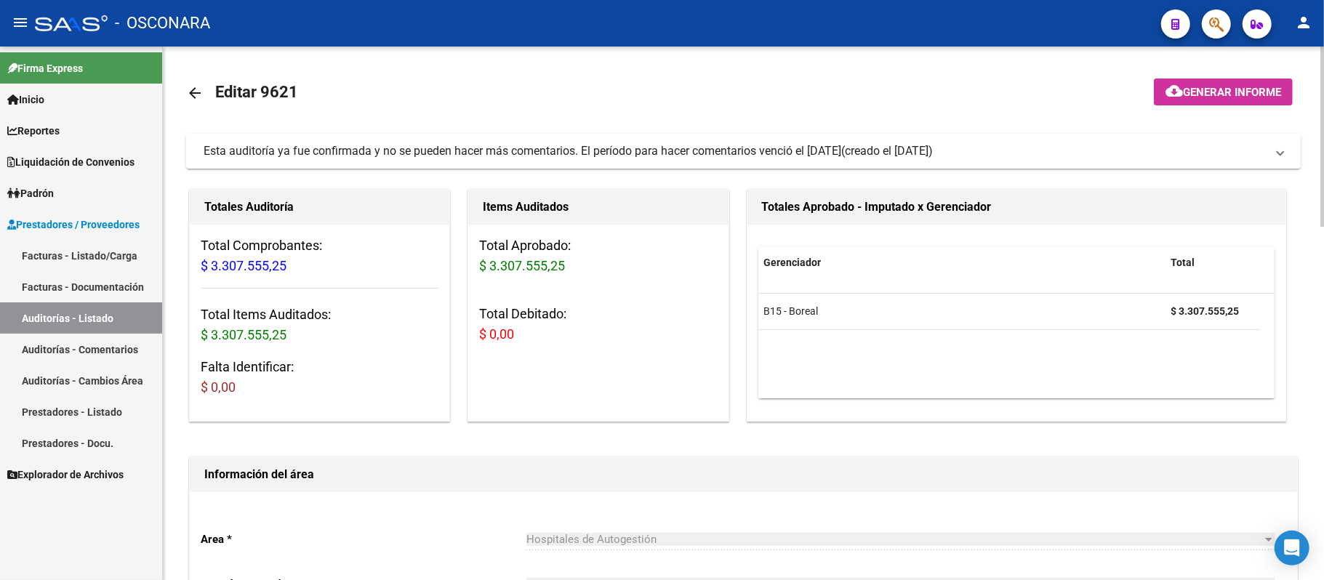
click at [195, 82] on link "arrow_back" at bounding box center [200, 93] width 29 height 34
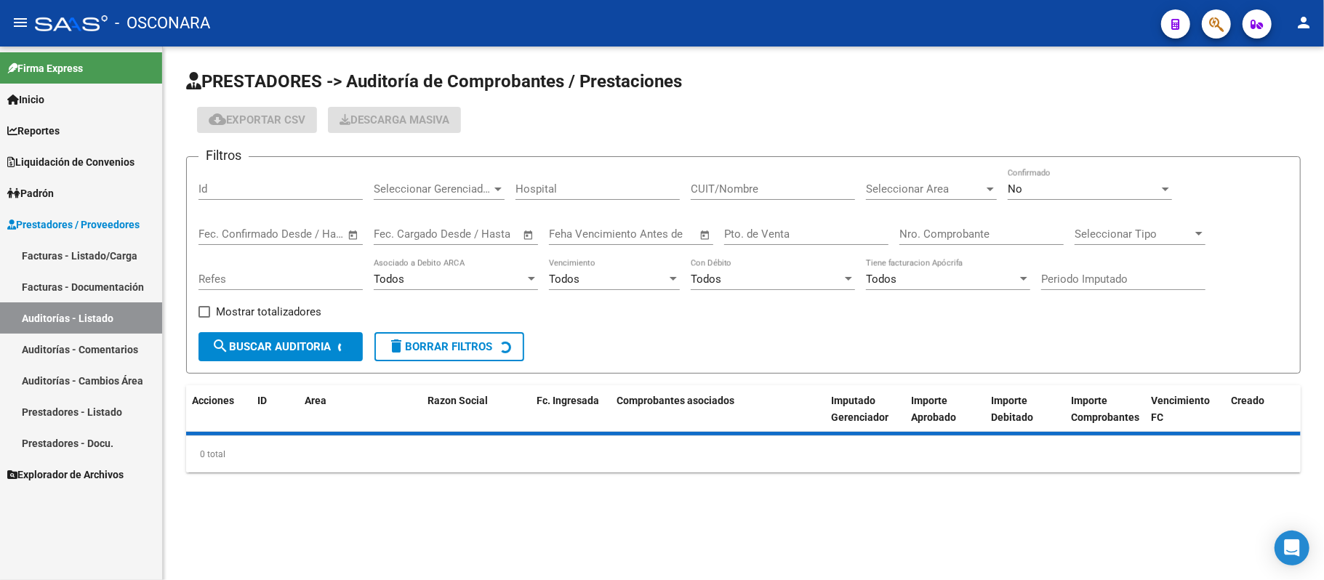
click at [268, 187] on input "Id" at bounding box center [281, 189] width 164 height 13
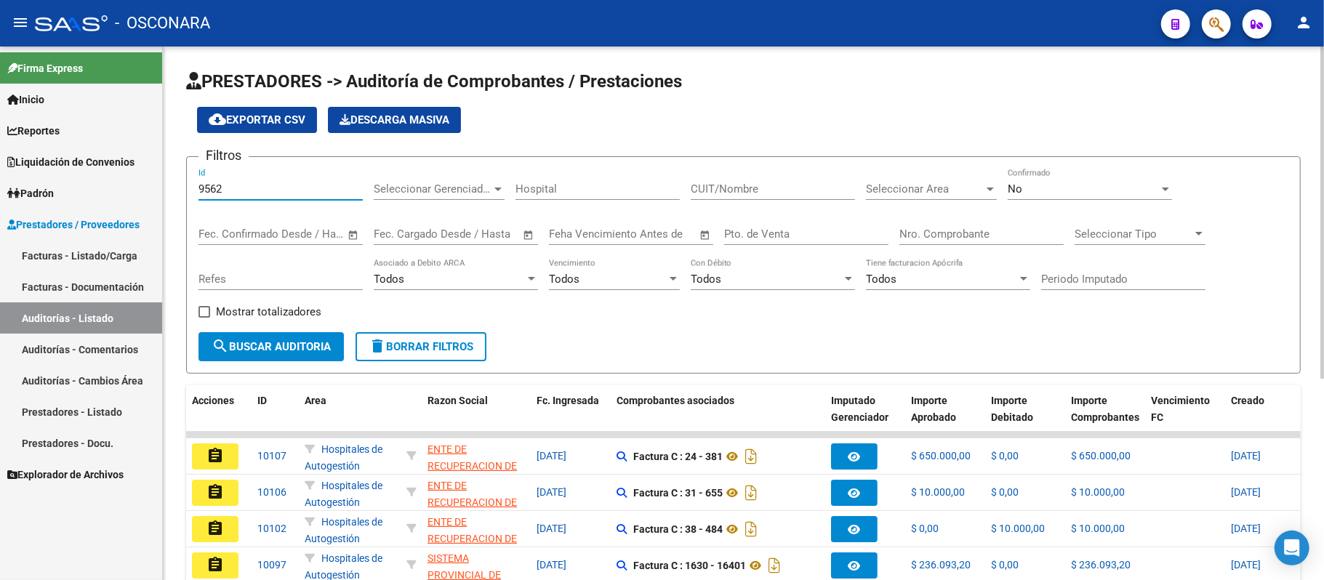
type input "9562"
drag, startPoint x: 1066, startPoint y: 204, endPoint x: 1075, endPoint y: 195, distance: 12.9
click at [1069, 202] on div "No Confirmado" at bounding box center [1090, 191] width 164 height 45
click at [1075, 195] on div "No" at bounding box center [1083, 189] width 151 height 13
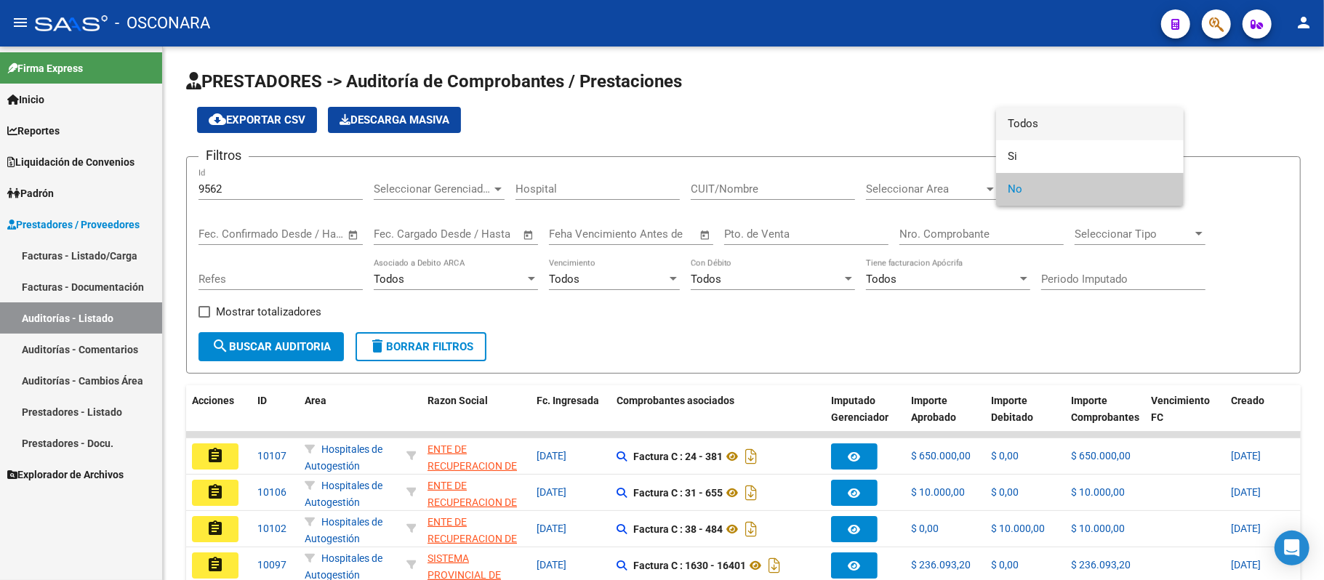
click at [1088, 134] on span "Todos" at bounding box center [1090, 124] width 164 height 33
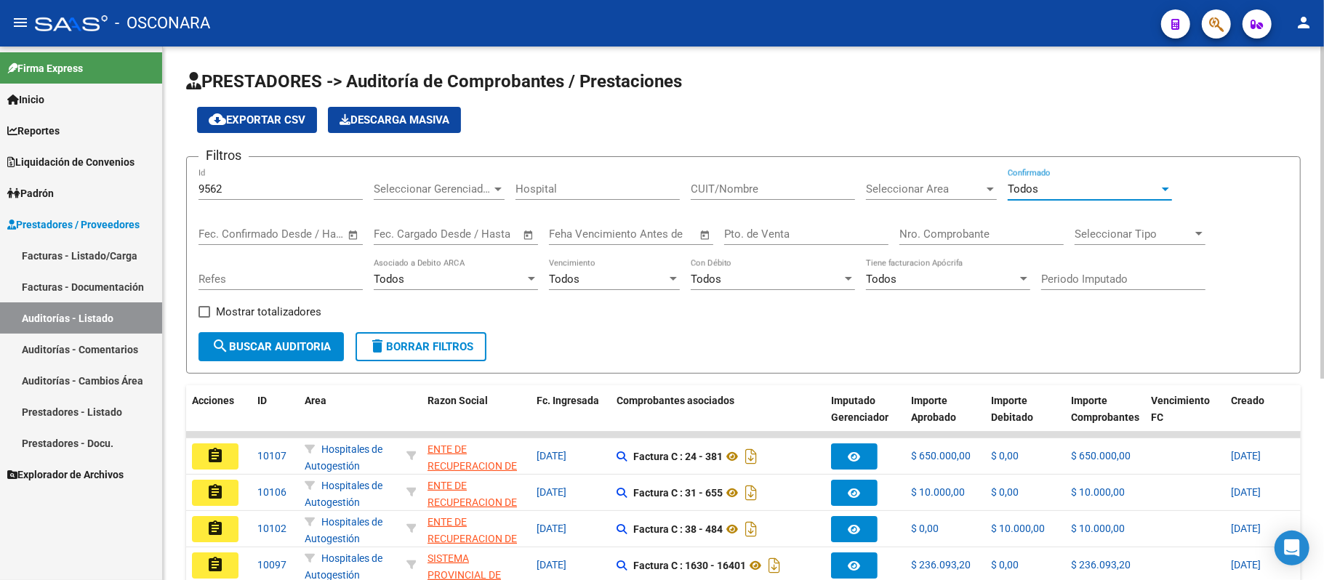
click at [239, 356] on button "search Buscar Auditoria" at bounding box center [271, 346] width 145 height 29
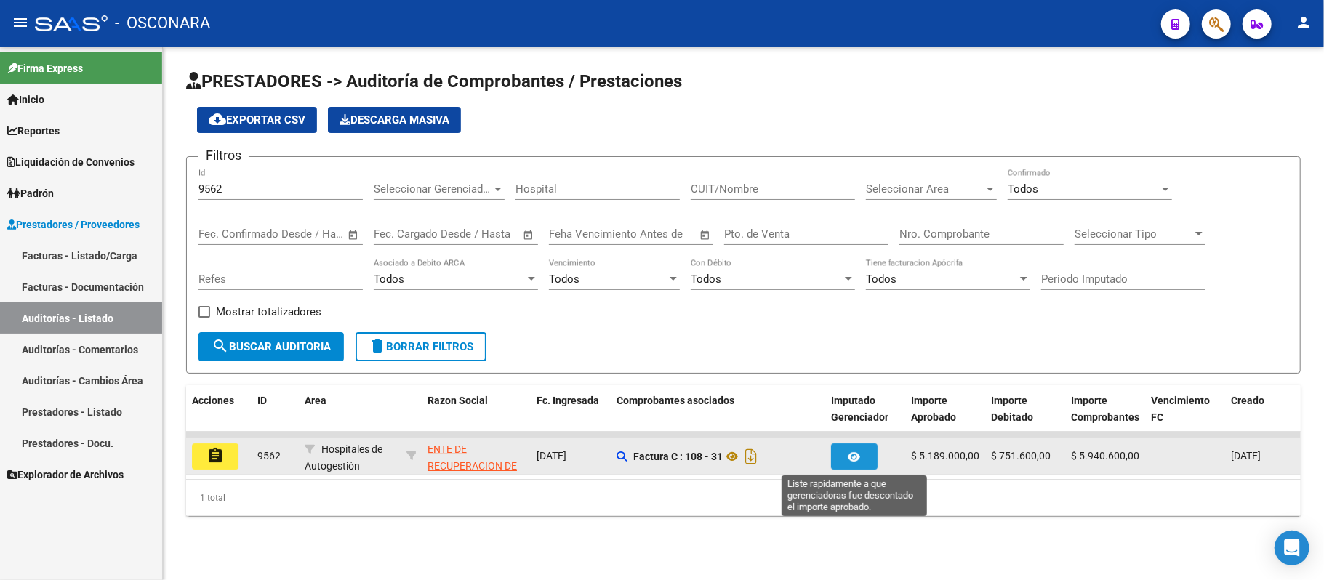
click at [853, 452] on icon "button" at bounding box center [855, 457] width 12 height 11
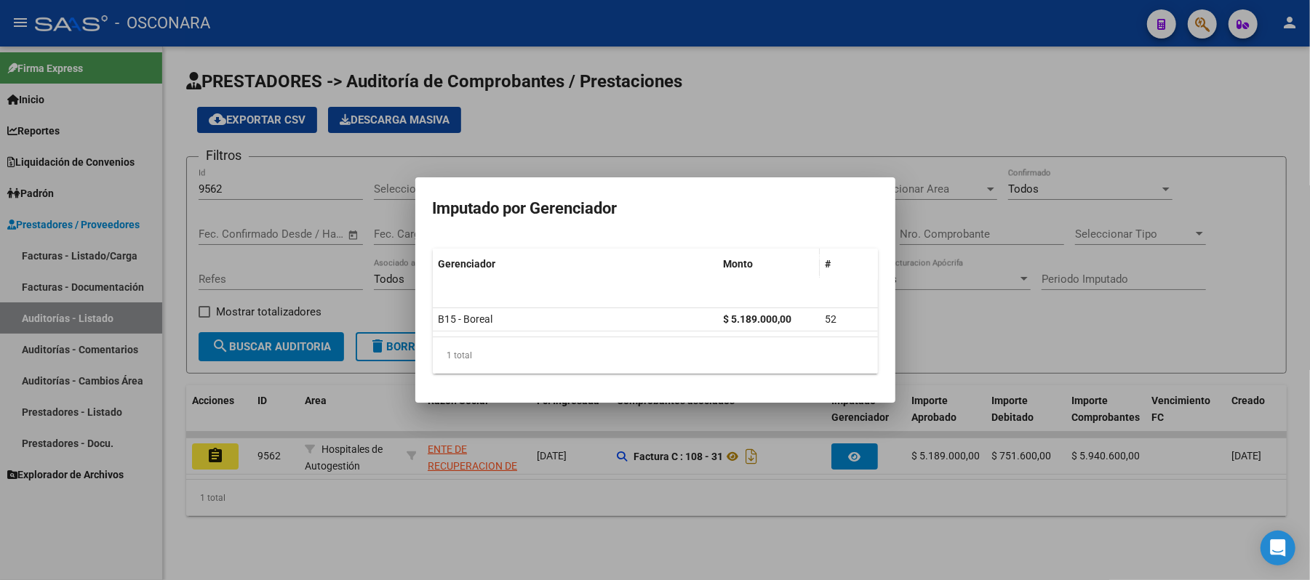
click at [835, 129] on div at bounding box center [655, 290] width 1310 height 580
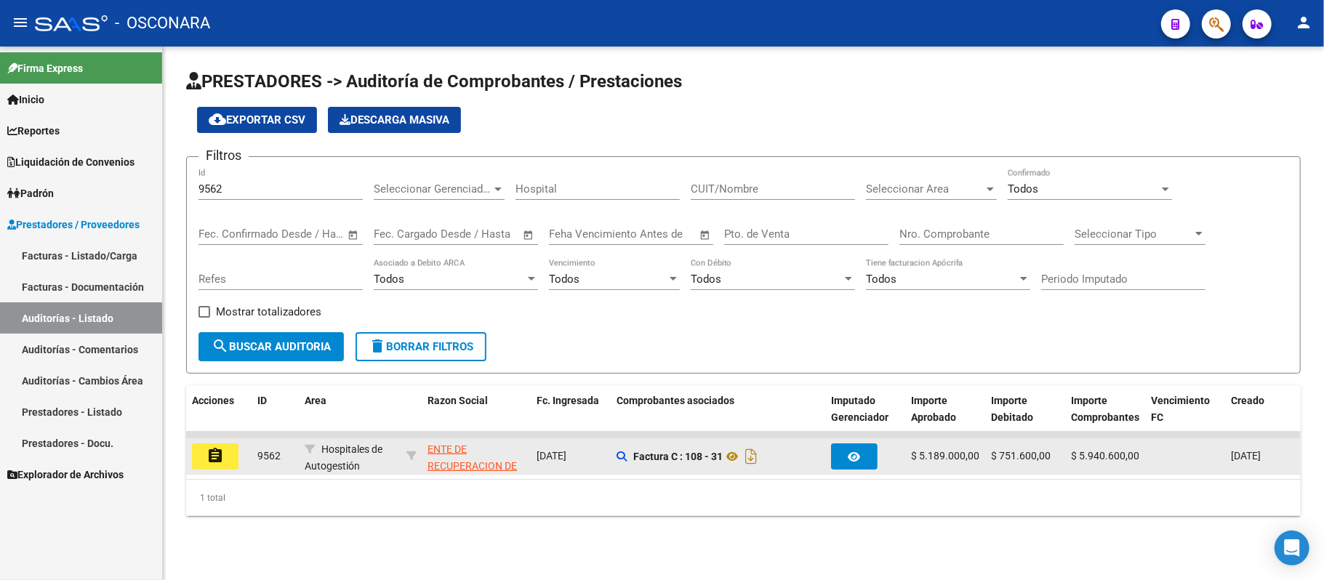
click at [221, 457] on mat-icon "assignment" at bounding box center [214, 455] width 17 height 17
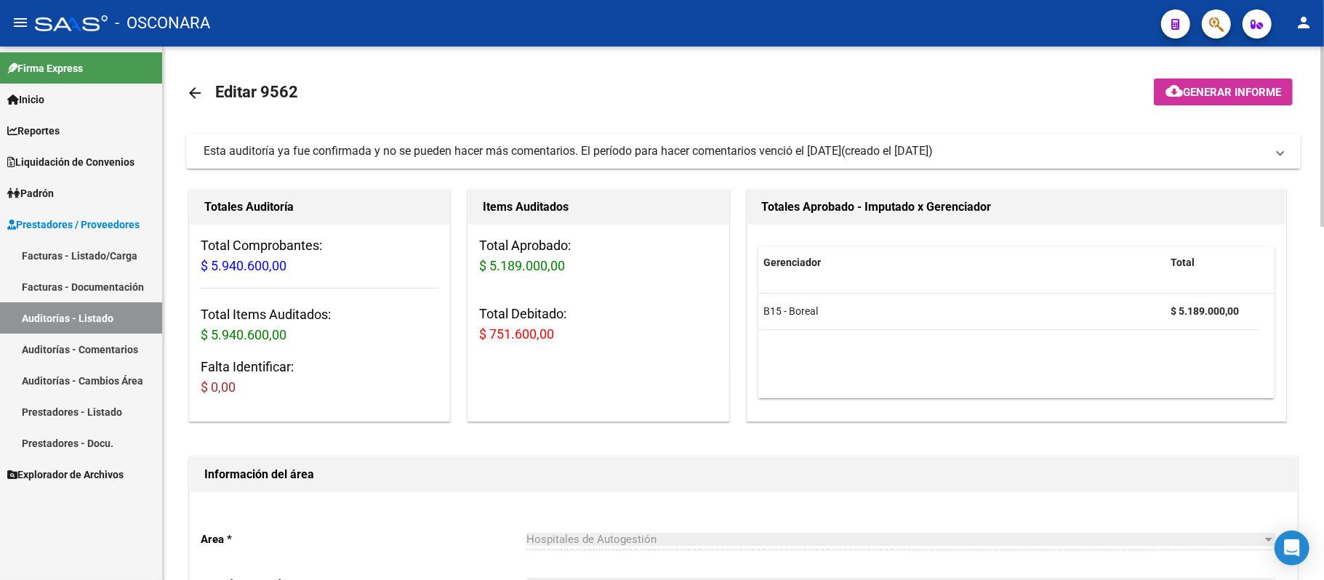
click at [1323, 574] on div at bounding box center [1322, 314] width 4 height 534
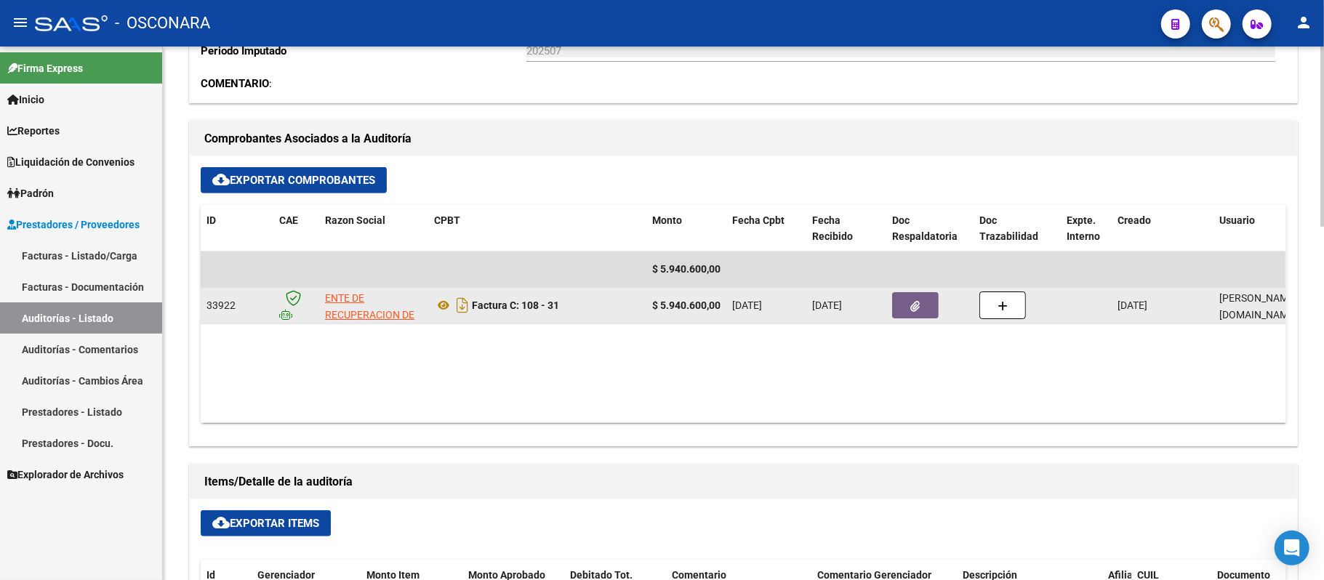
click at [711, 304] on strong "$ 5.940.600,00" at bounding box center [686, 306] width 68 height 12
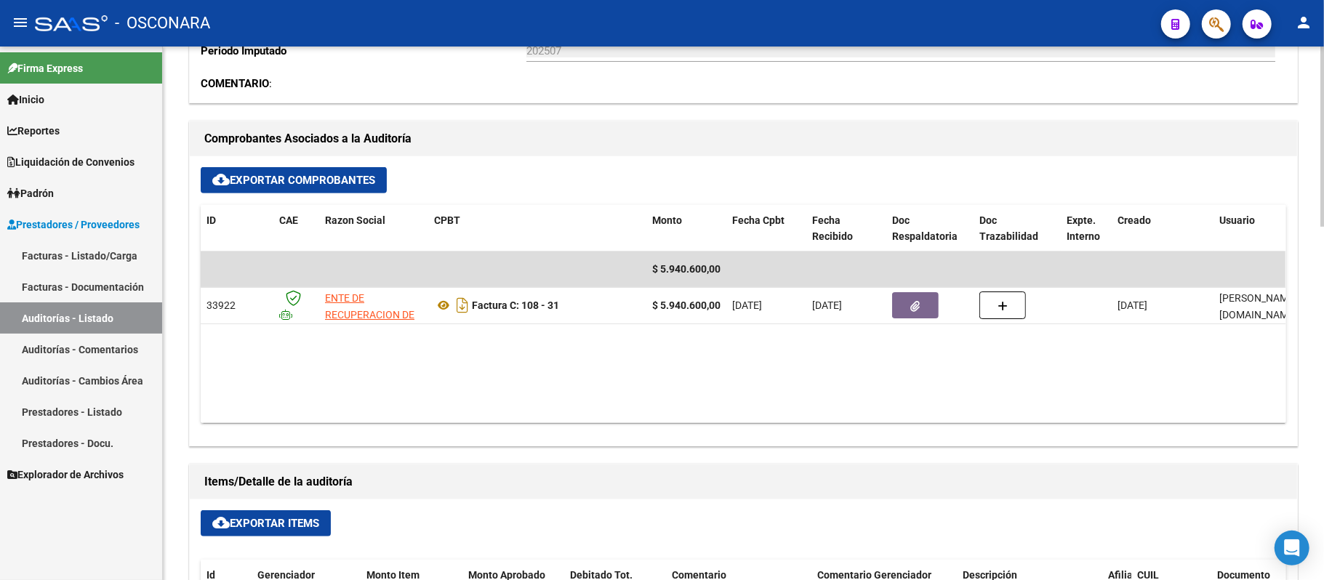
drag, startPoint x: 695, startPoint y: 407, endPoint x: 752, endPoint y: 405, distance: 56.8
click at [757, 399] on datatable-body "$ 5.940.600,00 33922 ENTE DE RECUPERACION DE FONDOS PARA EL FORTALECIMIENTO DEL…" at bounding box center [743, 338] width 1085 height 172
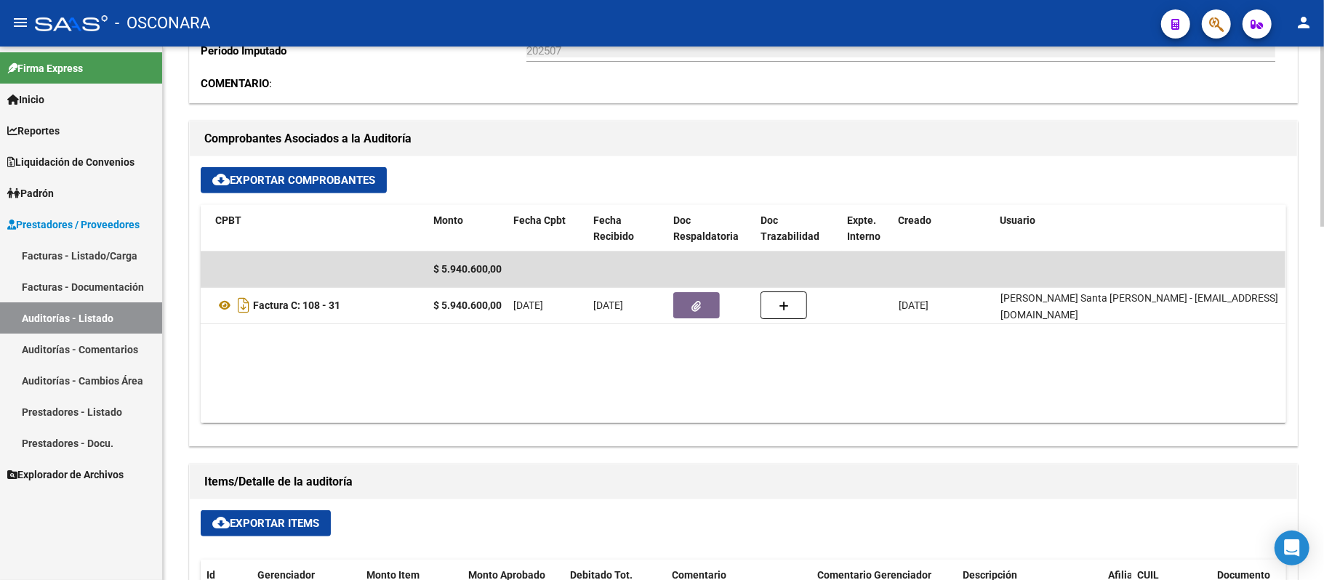
scroll to position [0, 0]
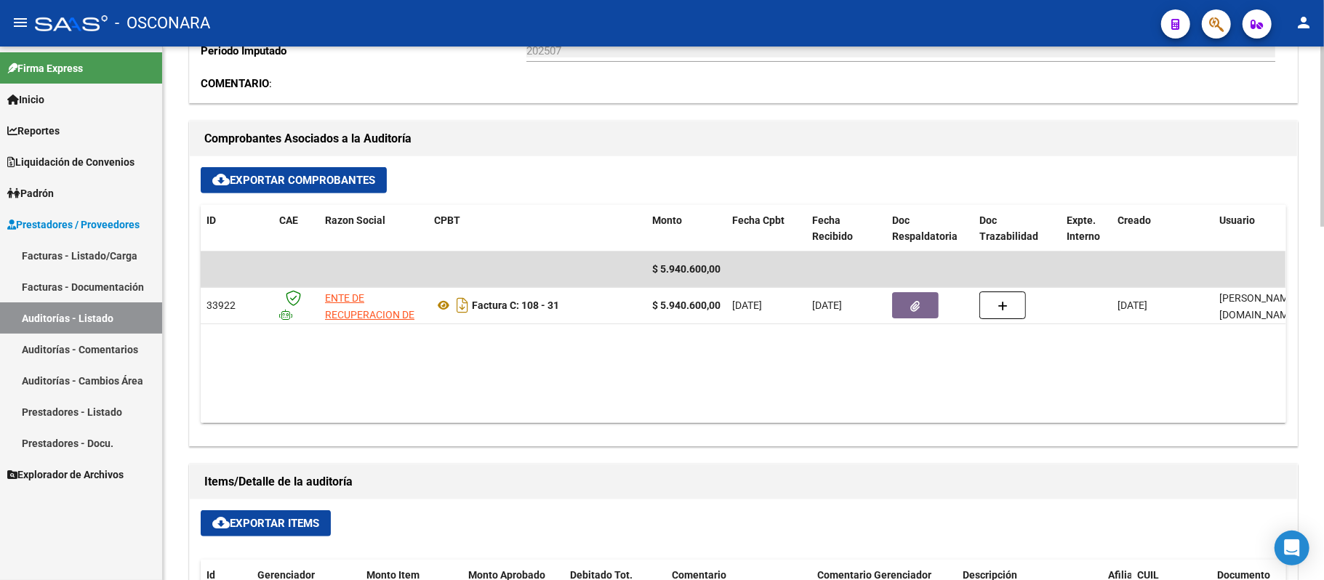
click at [896, 373] on datatable-body "$ 5.940.600,00 33922 ENTE DE RECUPERACION DE FONDOS PARA EL FORTALECIMIENTO DEL…" at bounding box center [743, 338] width 1085 height 172
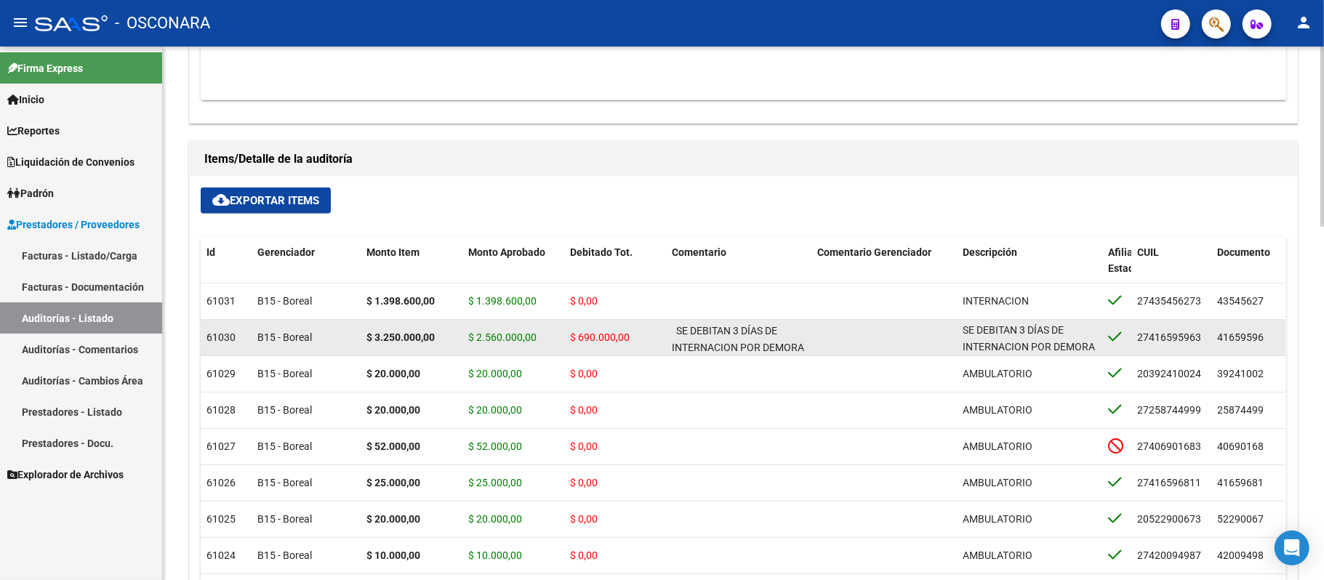
drag, startPoint x: 697, startPoint y: 318, endPoint x: 1217, endPoint y: 350, distance: 521.5
click at [798, 352] on span "SE DEBITAN 3 DÍAS DE INTERNACION POR DEMORA EN EQUIPO DE CIRUGIA. FAC 108-31." at bounding box center [738, 355] width 132 height 61
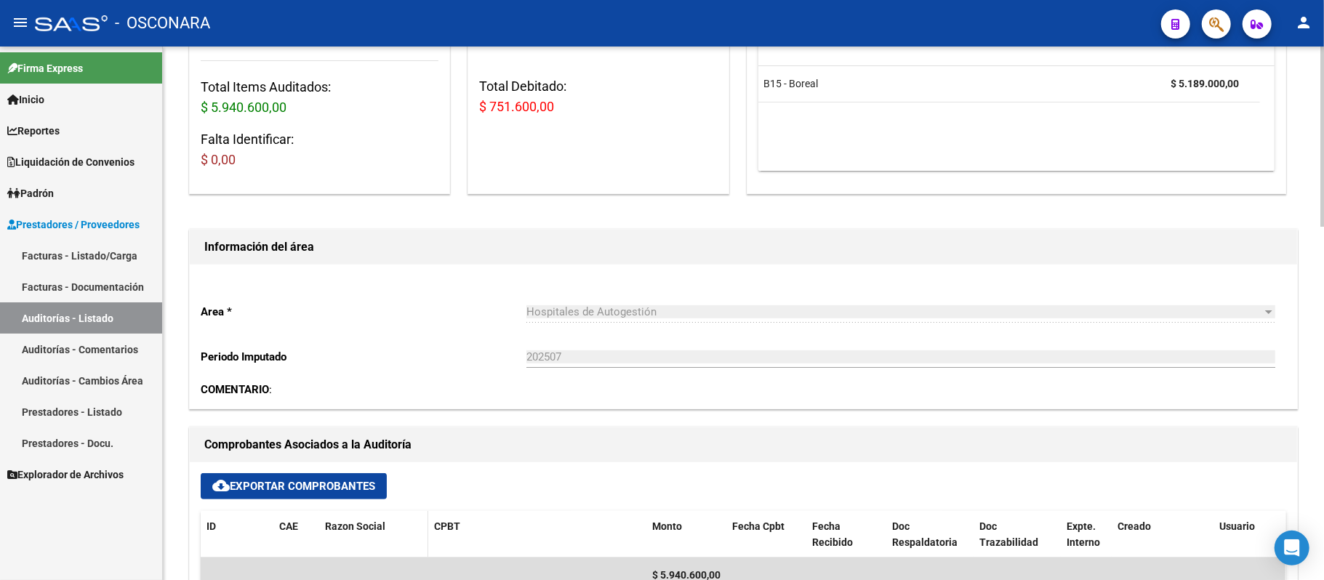
scroll to position [401, 0]
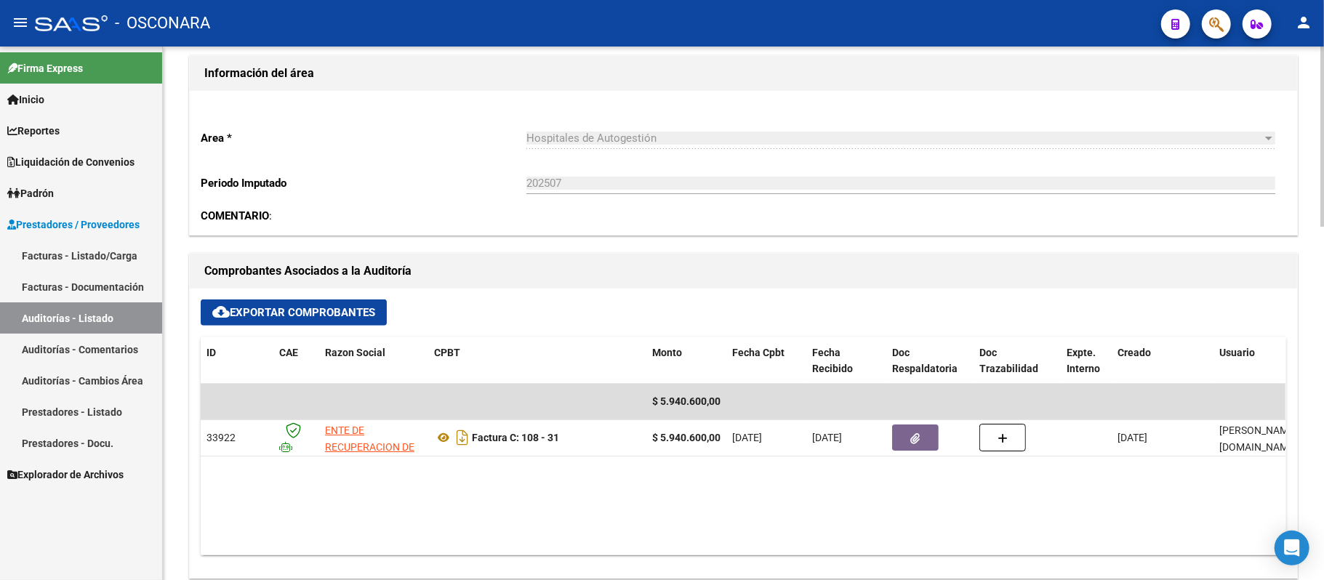
click at [294, 311] on span "cloud_download Exportar Comprobantes" at bounding box center [293, 312] width 163 height 13
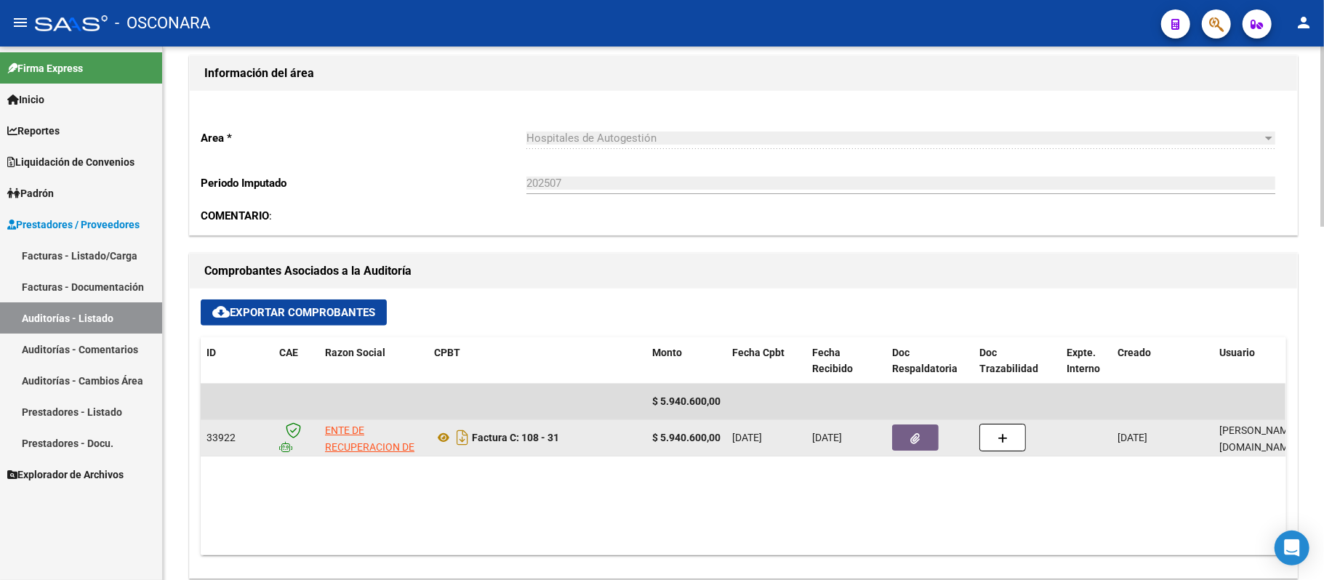
scroll to position [0, 1]
drag, startPoint x: 640, startPoint y: 438, endPoint x: 725, endPoint y: 438, distance: 85.1
click at [725, 438] on div "33922 ENTE DE RECUPERACION DE FONDOS PARA EL FORTALECIMIENTO DEL SISTEMA DE [PE…" at bounding box center [853, 438] width 1304 height 36
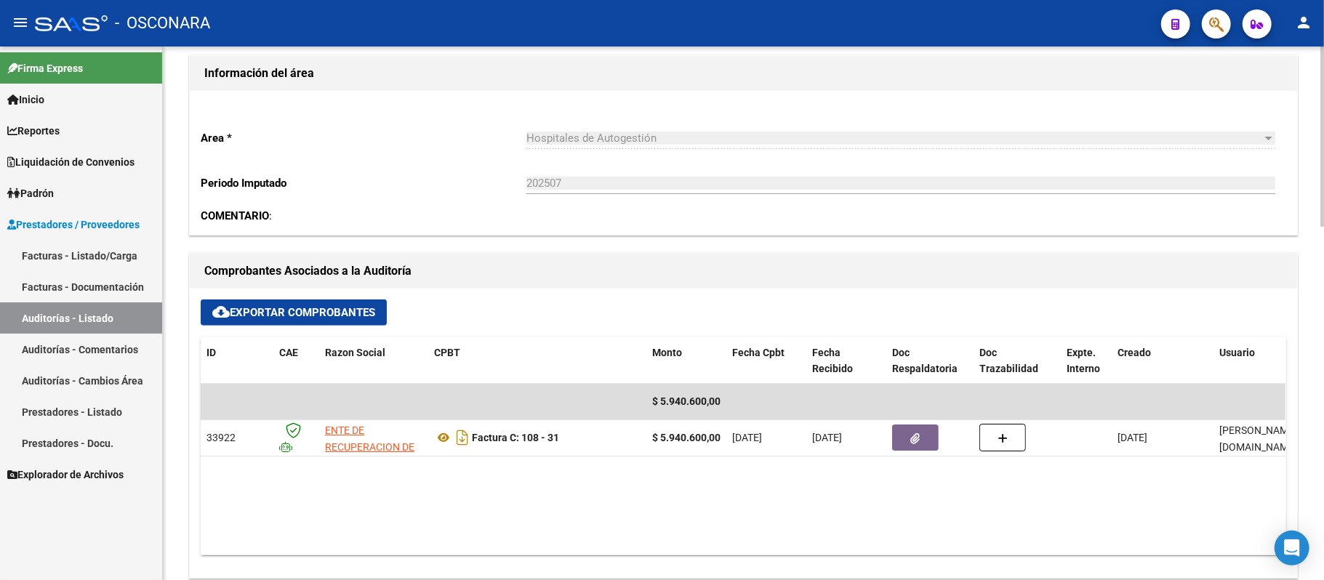
click at [718, 489] on datatable-body "$ 5.940.600,00 33922 ENTE DE RECUPERACION DE FONDOS PARA EL FORTALECIMIENTO DEL…" at bounding box center [743, 470] width 1085 height 172
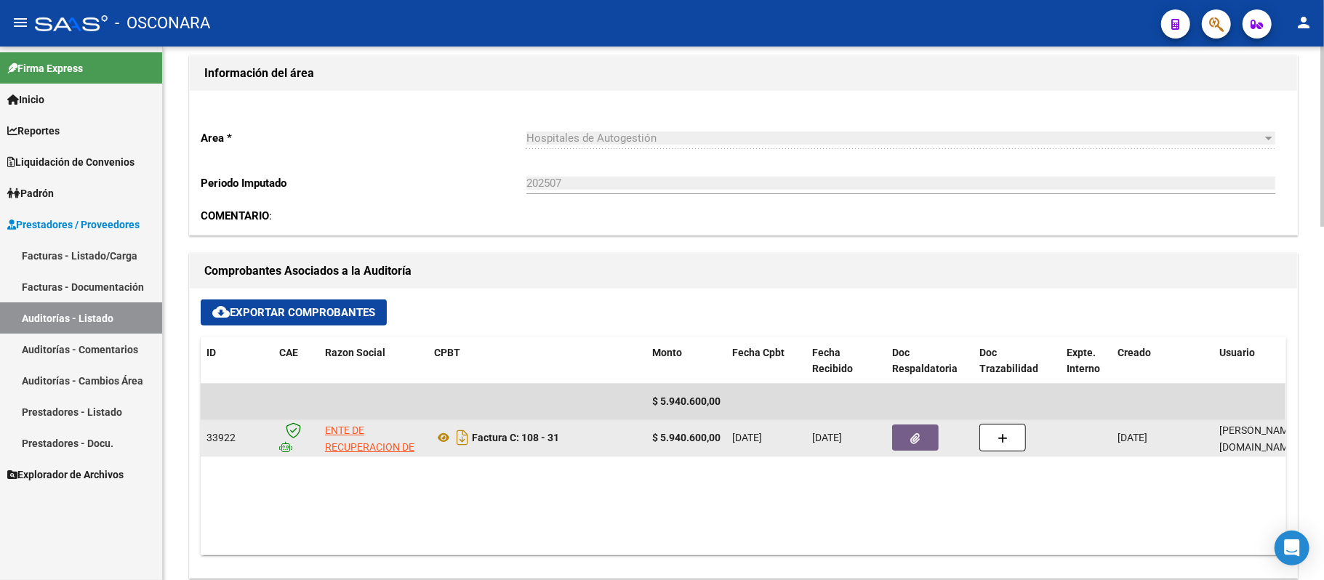
click at [699, 455] on datatable-body-cell "$ 5.940.600,00" at bounding box center [686, 438] width 80 height 36
click at [711, 446] on div "$ 5.940.600,00" at bounding box center [686, 438] width 68 height 17
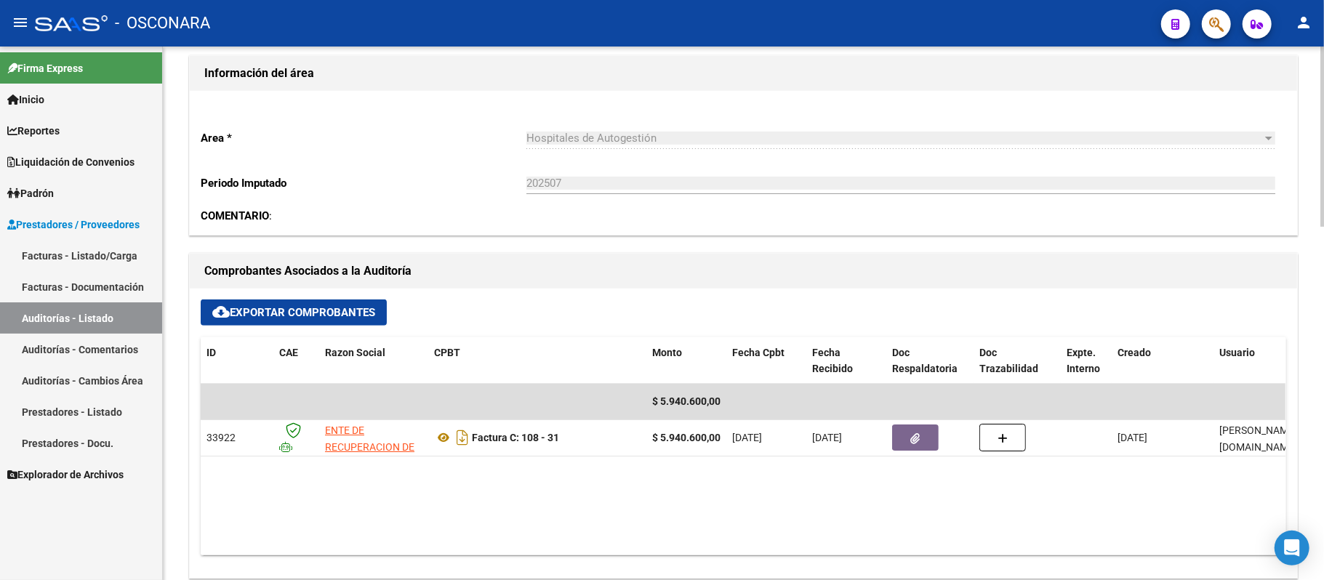
drag, startPoint x: 492, startPoint y: 560, endPoint x: 227, endPoint y: 531, distance: 267.0
click at [257, 560] on div "cloud_download Exportar Comprobantes ID CAE Razon Social CPBT Monto Fecha Cpbt …" at bounding box center [743, 433] width 1107 height 289
click at [303, 318] on span "cloud_download Exportar Comprobantes" at bounding box center [293, 312] width 163 height 13
drag, startPoint x: 864, startPoint y: 535, endPoint x: 1008, endPoint y: 542, distance: 144.2
click at [1008, 542] on datatable-body "$ 5.940.600,00 33922 ENTE DE RECUPERACION DE FONDOS PARA EL FORTALECIMIENTO DEL…" at bounding box center [743, 470] width 1085 height 172
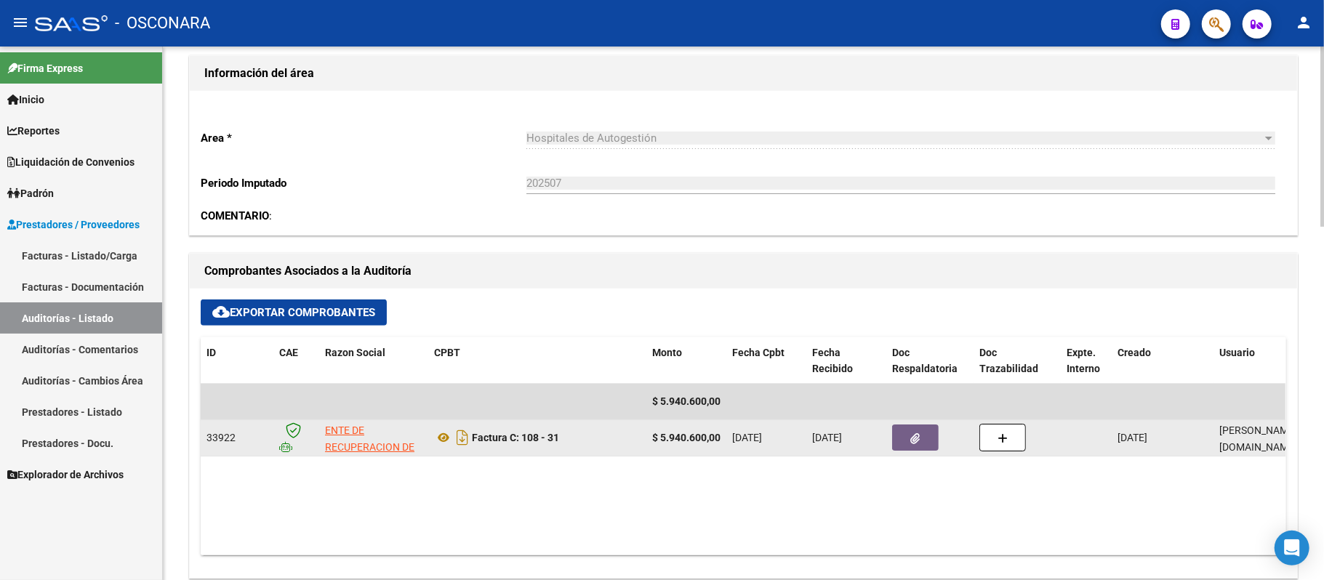
click at [919, 455] on datatable-body-cell at bounding box center [929, 438] width 87 height 36
click at [917, 432] on span "button" at bounding box center [915, 437] width 9 height 13
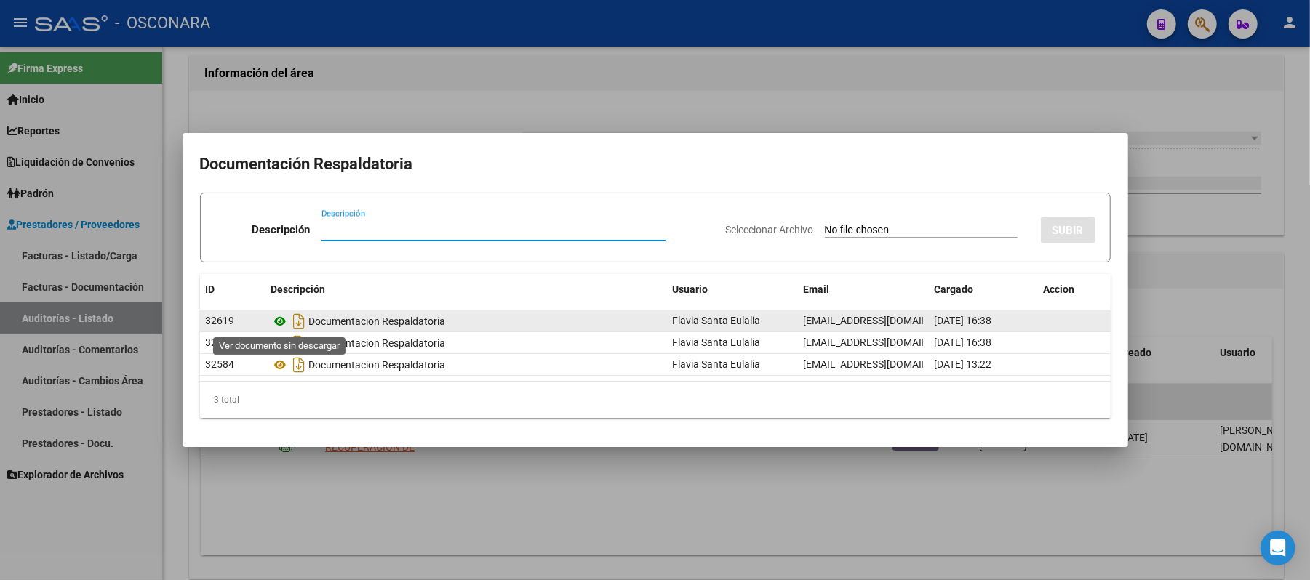
click at [286, 321] on icon at bounding box center [280, 321] width 19 height 17
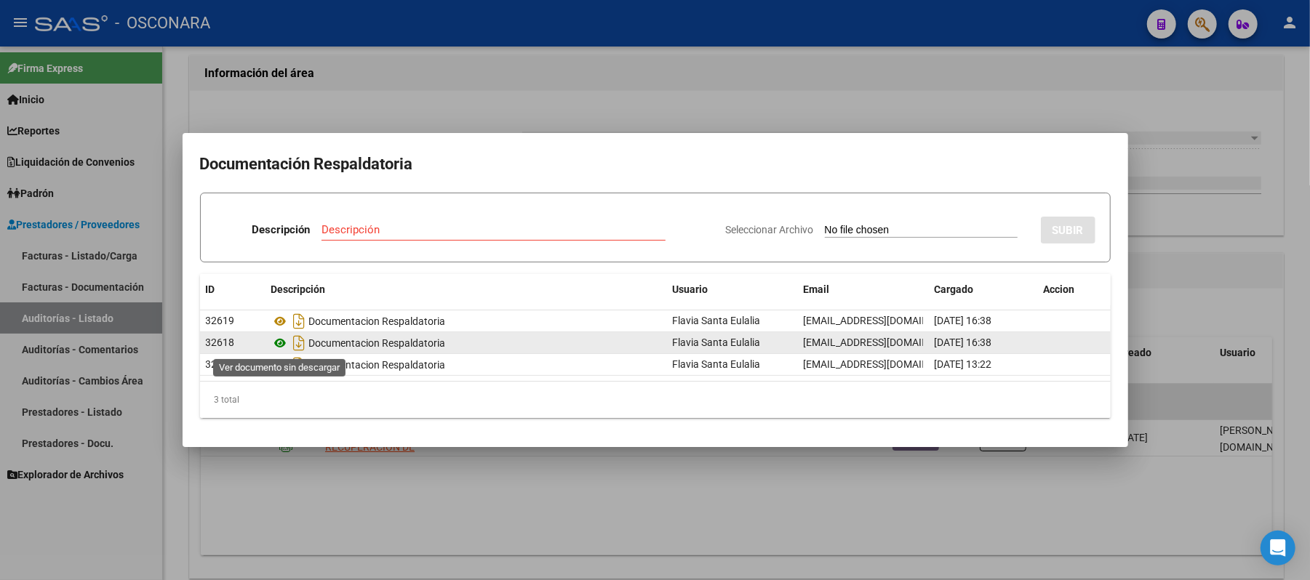
click at [280, 342] on icon at bounding box center [280, 342] width 19 height 17
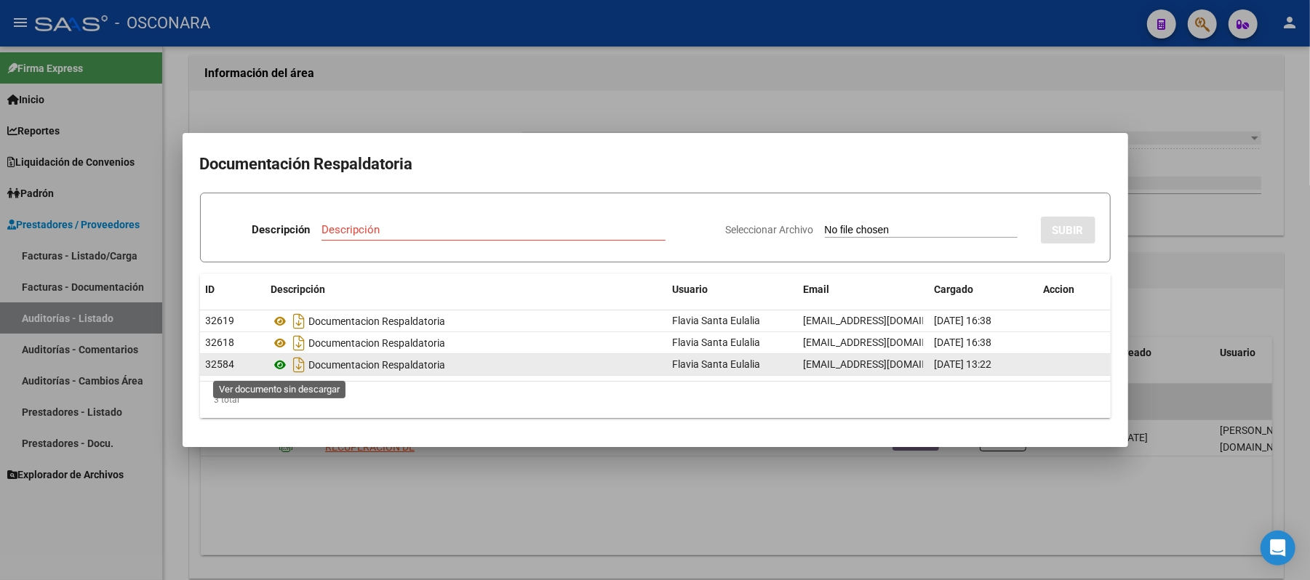
click at [279, 365] on icon at bounding box center [280, 364] width 19 height 17
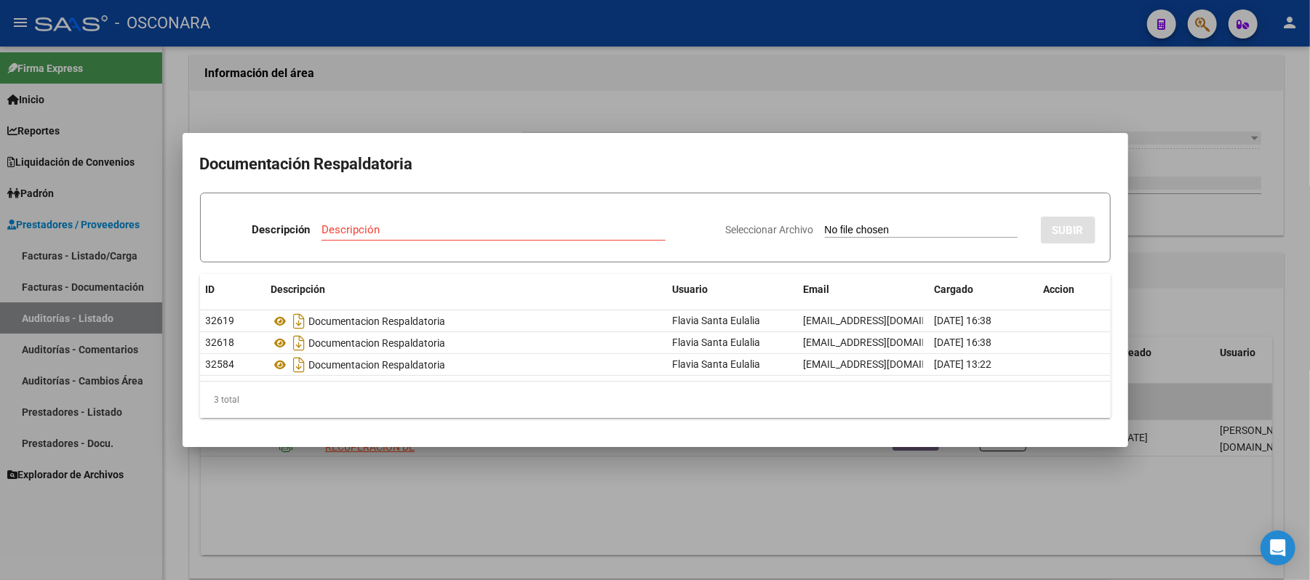
click at [1156, 175] on div at bounding box center [655, 290] width 1310 height 580
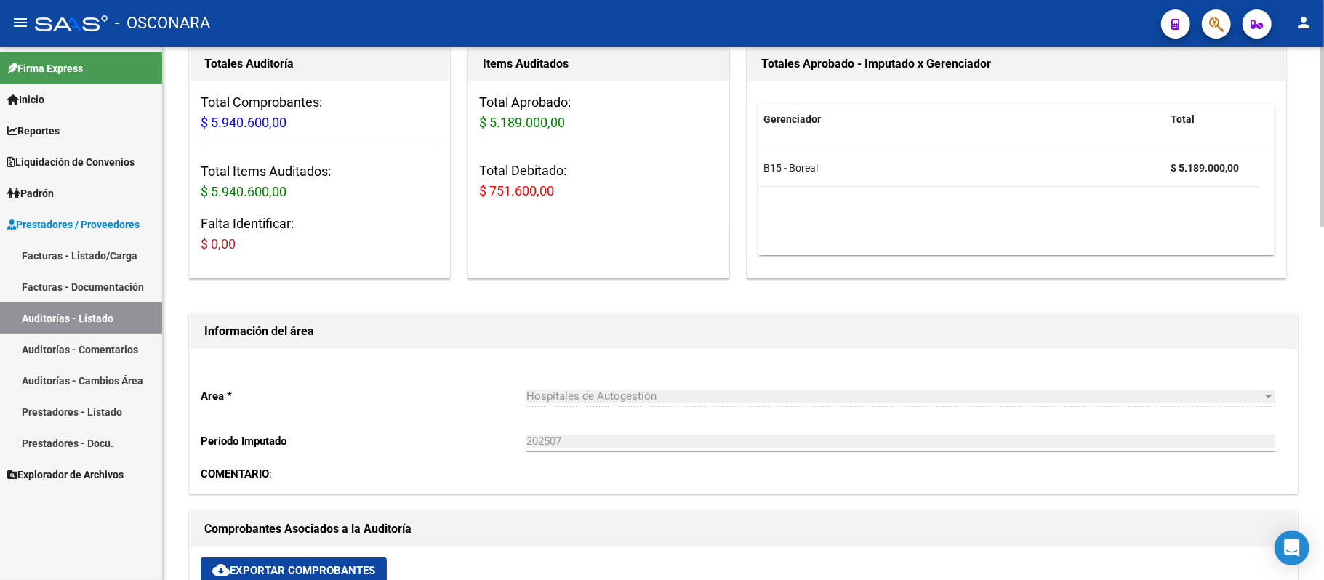
scroll to position [0, 0]
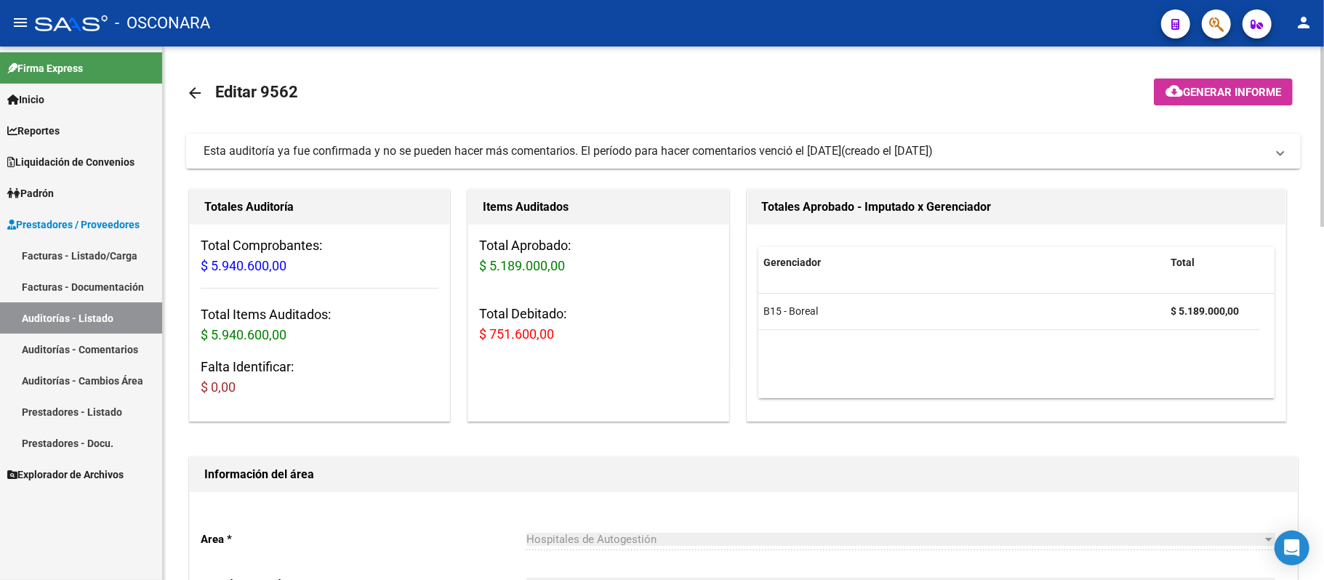
click at [193, 92] on mat-icon "arrow_back" at bounding box center [194, 92] width 17 height 17
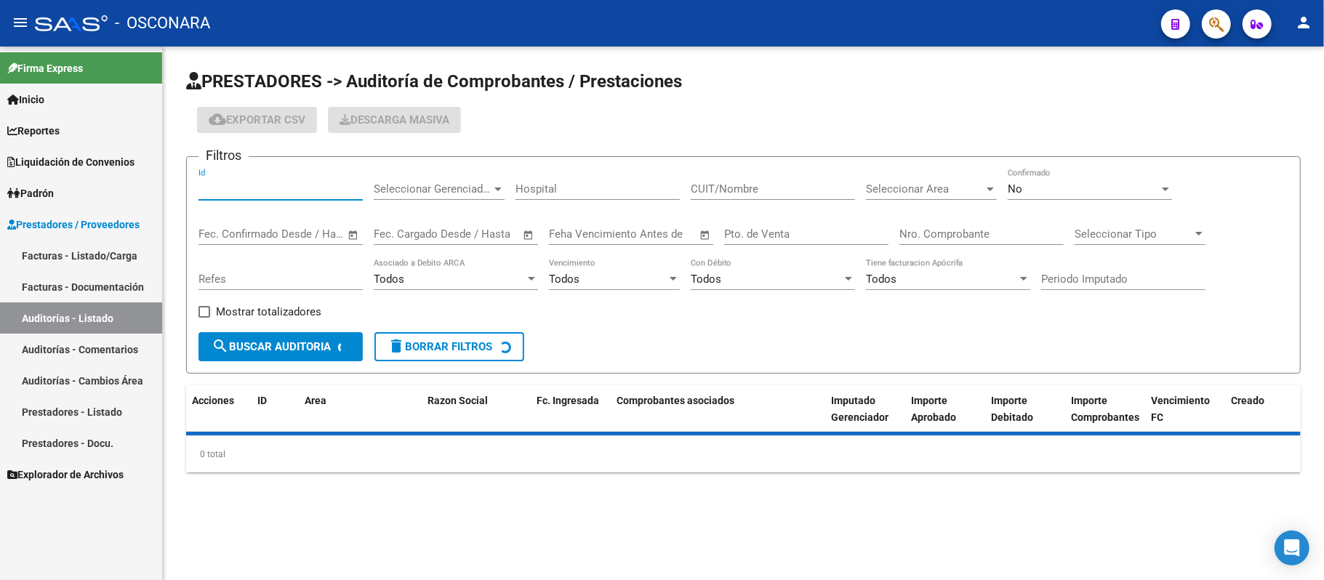
click at [297, 189] on input "Id" at bounding box center [281, 189] width 164 height 13
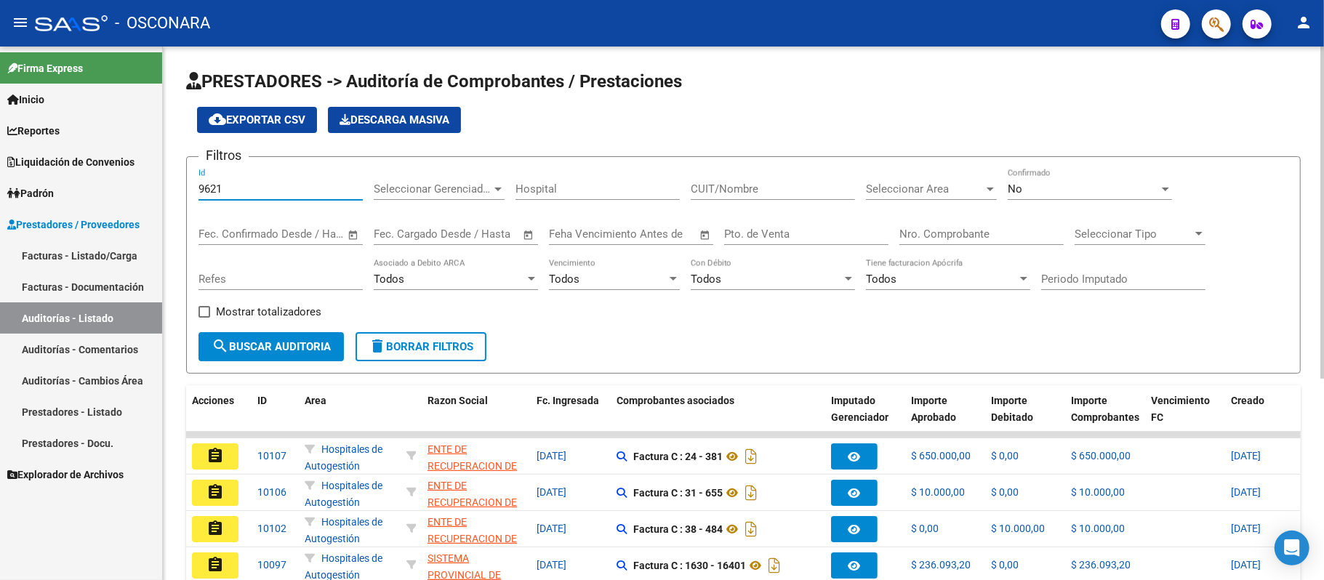
type input "9621"
click at [1040, 192] on div "No" at bounding box center [1083, 189] width 151 height 13
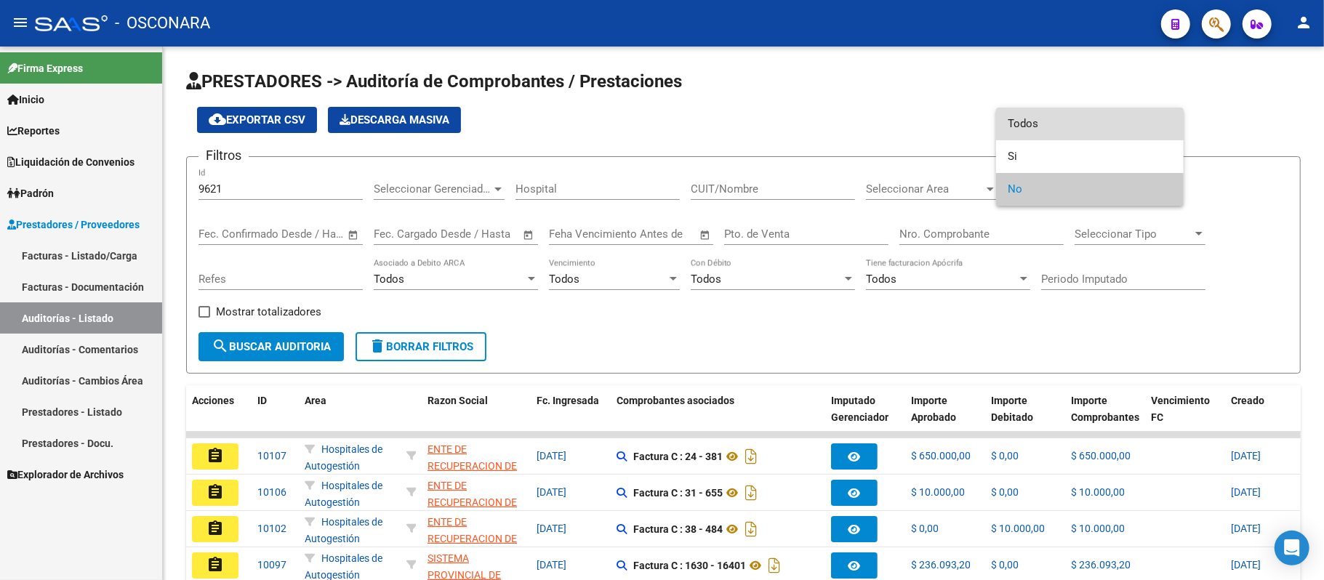
click at [1069, 123] on span "Todos" at bounding box center [1090, 124] width 164 height 33
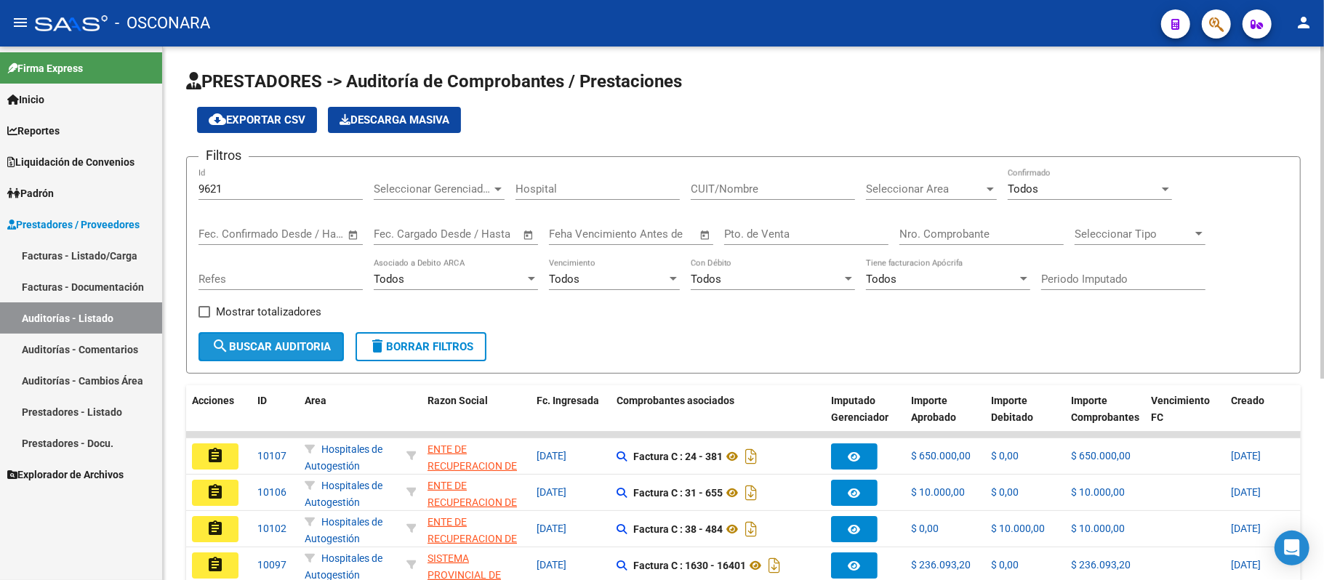
click at [300, 358] on button "search Buscar Auditoria" at bounding box center [271, 346] width 145 height 29
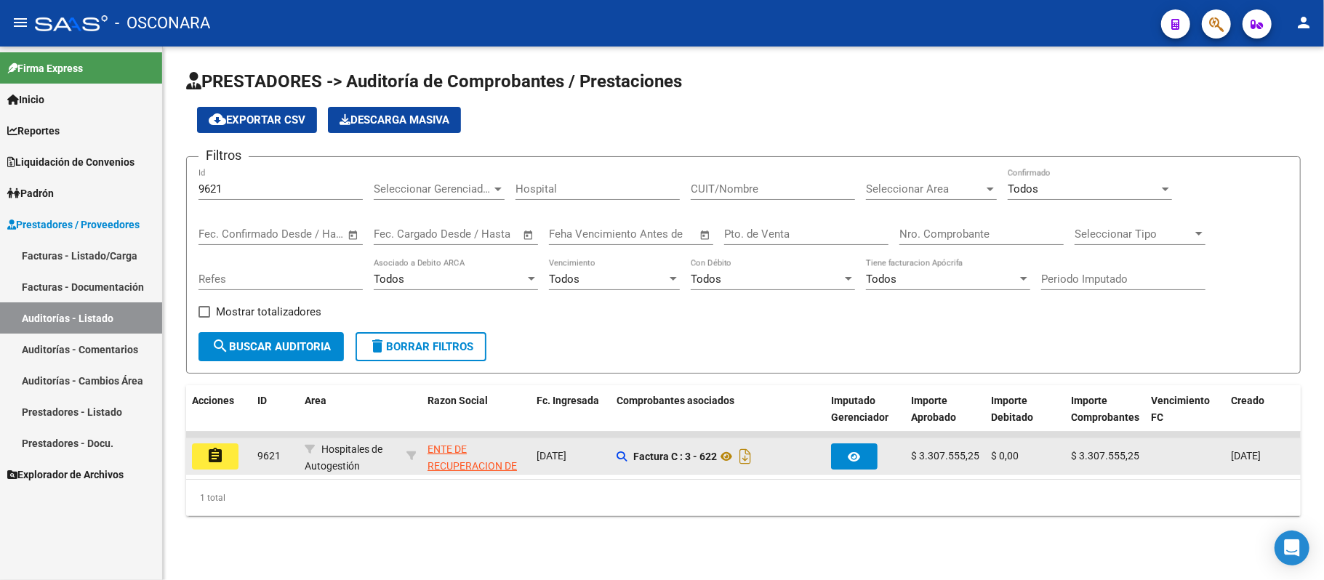
drag, startPoint x: 923, startPoint y: 457, endPoint x: 980, endPoint y: 469, distance: 58.8
click at [975, 457] on span "$ 3.307.555,25" at bounding box center [945, 456] width 68 height 12
click at [230, 446] on button "assignment" at bounding box center [215, 457] width 47 height 26
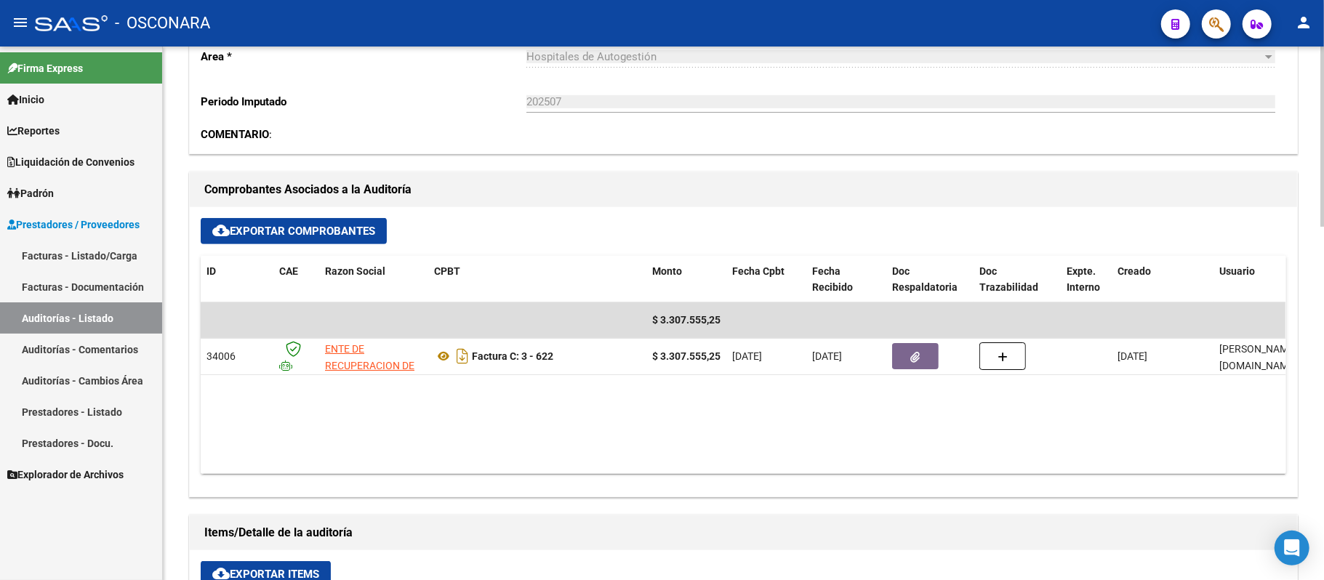
scroll to position [484, 0]
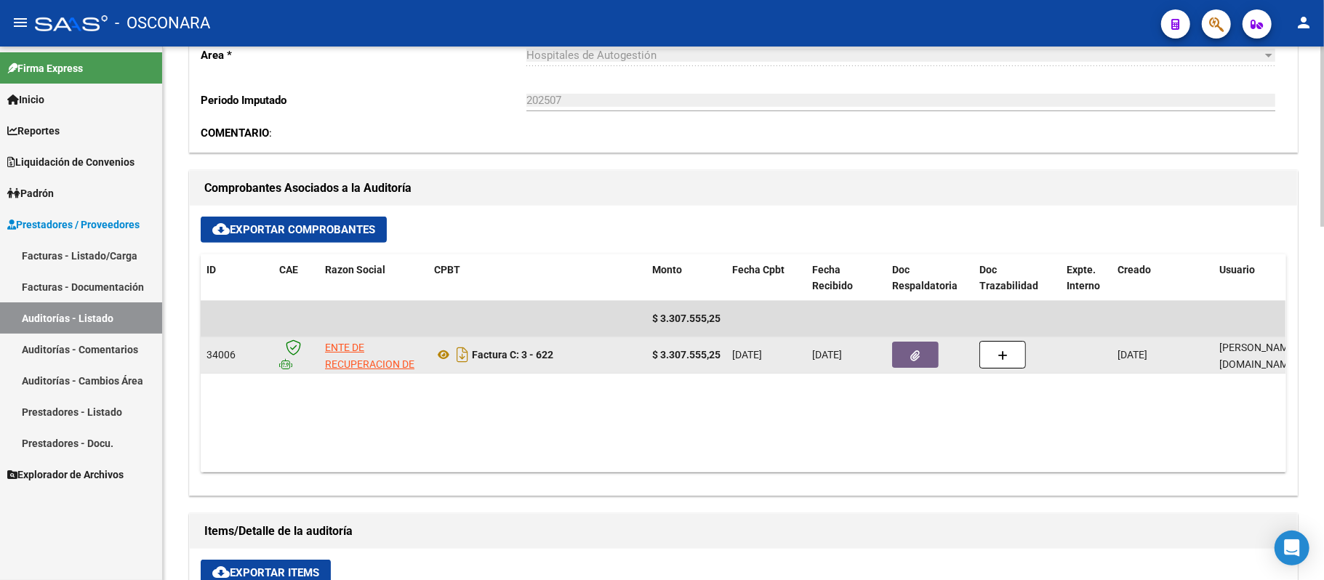
click at [899, 364] on button "button" at bounding box center [915, 355] width 47 height 26
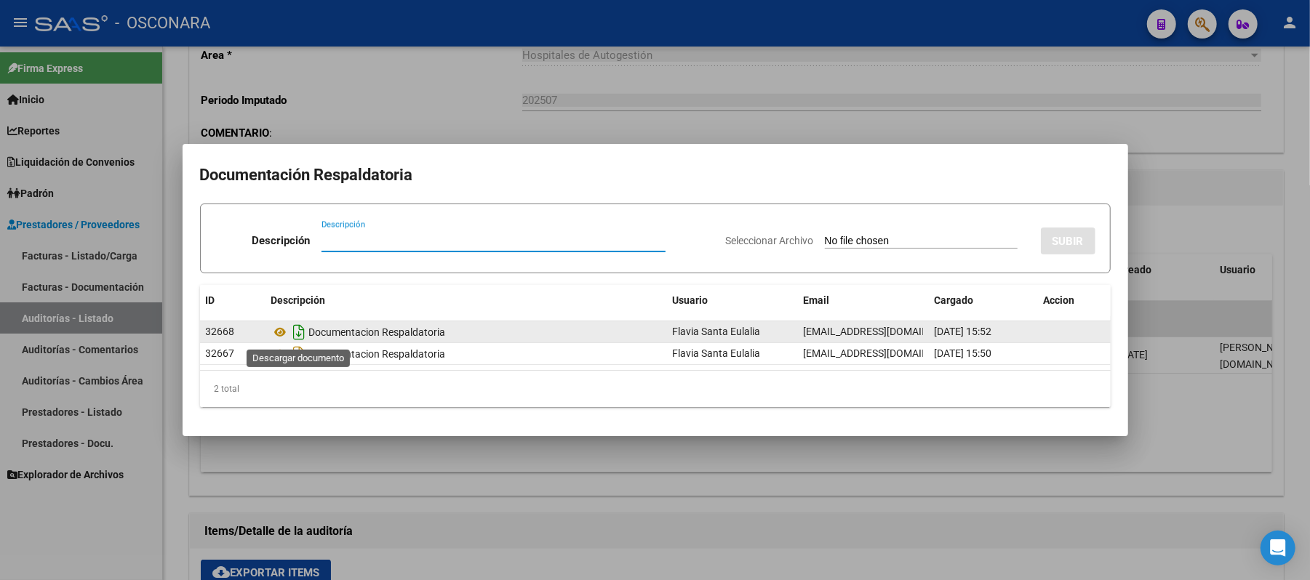
click at [307, 321] on icon "Descargar documento" at bounding box center [299, 332] width 19 height 23
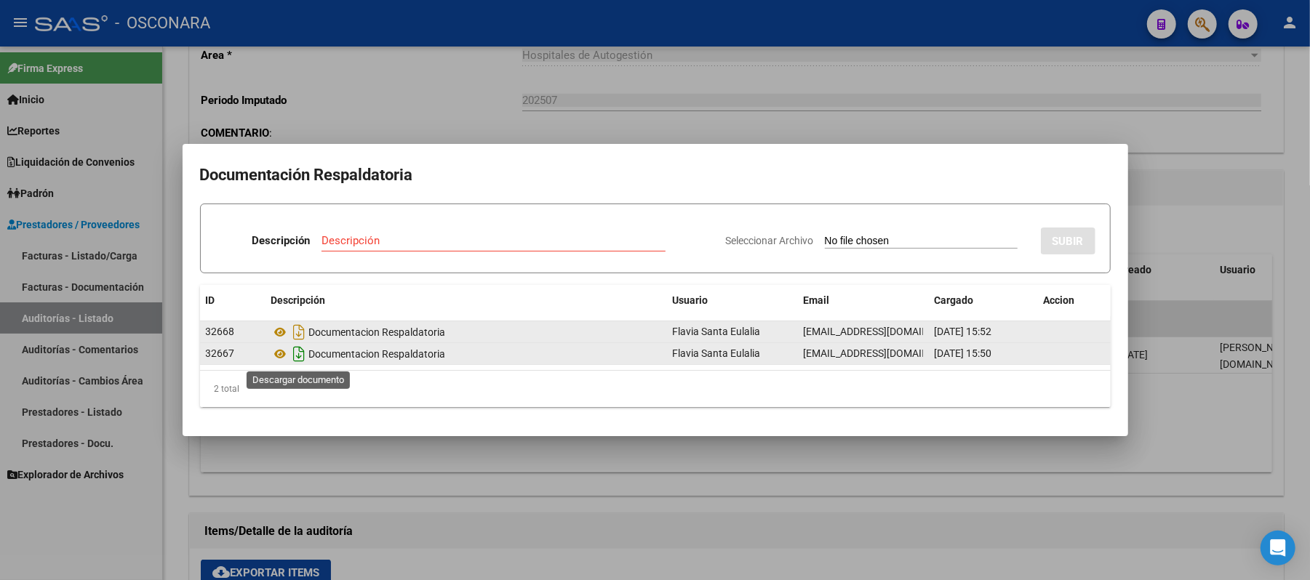
click at [303, 356] on icon "Descargar documento" at bounding box center [299, 353] width 19 height 23
drag, startPoint x: 594, startPoint y: 531, endPoint x: 315, endPoint y: 567, distance: 281.6
click at [594, 531] on div at bounding box center [655, 290] width 1310 height 580
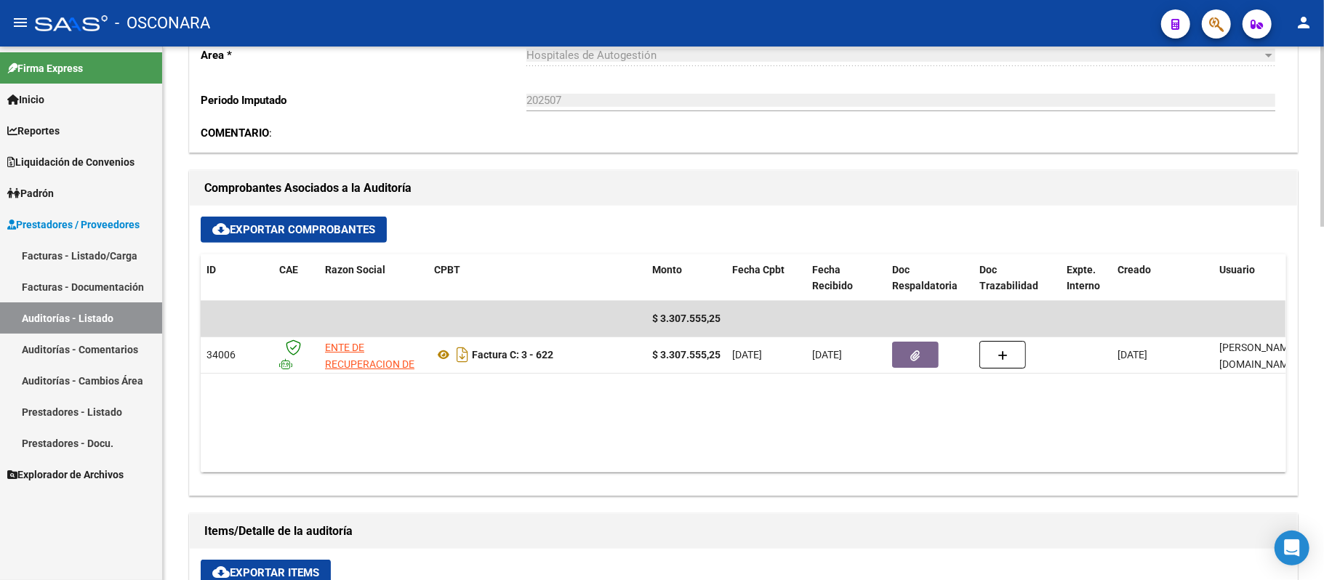
click at [317, 561] on button "cloud_download Exportar Items" at bounding box center [266, 573] width 130 height 26
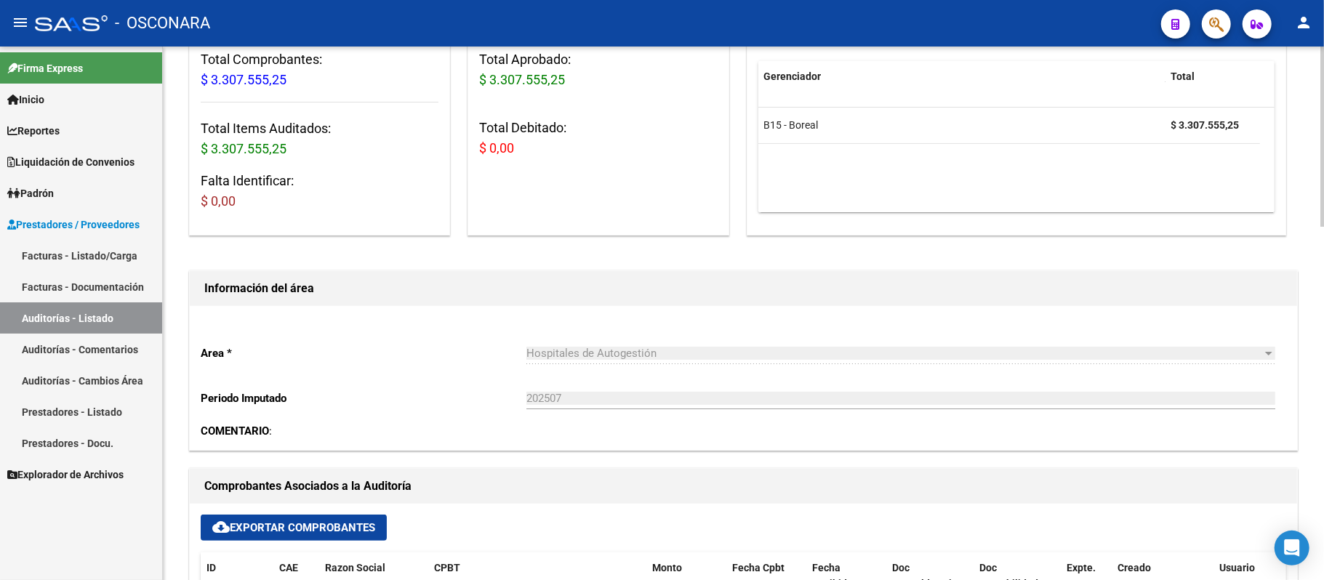
scroll to position [0, 0]
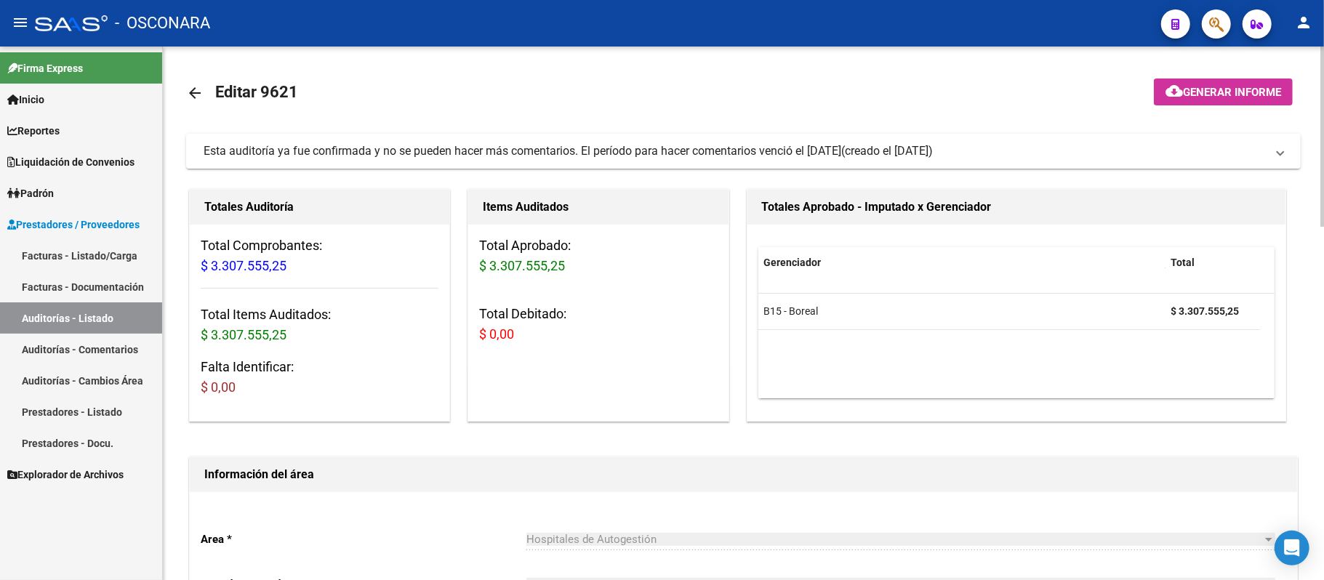
click at [192, 91] on mat-icon "arrow_back" at bounding box center [194, 92] width 17 height 17
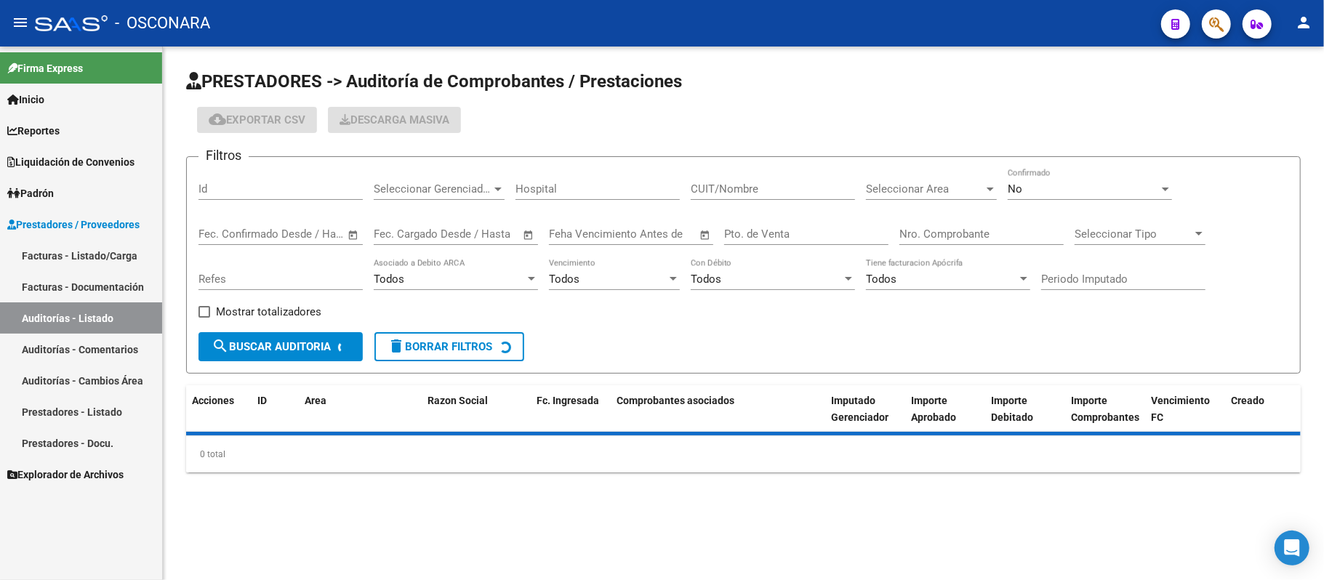
click at [251, 181] on div "Id" at bounding box center [281, 184] width 164 height 31
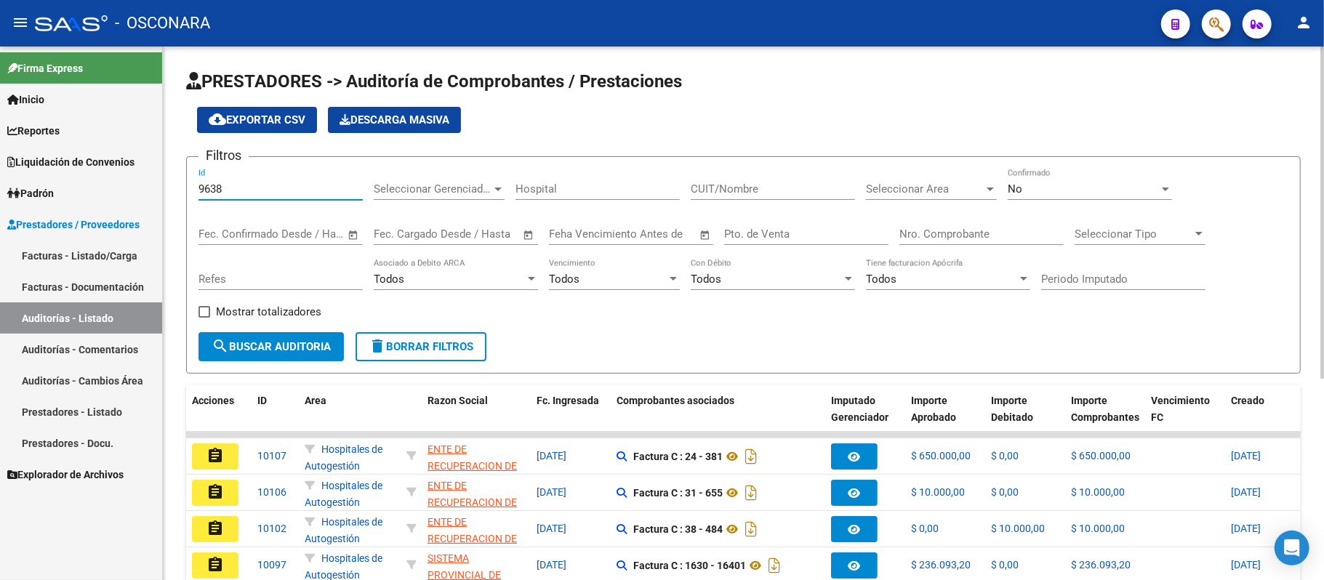
type input "9638"
click at [1094, 183] on div "No" at bounding box center [1083, 189] width 151 height 13
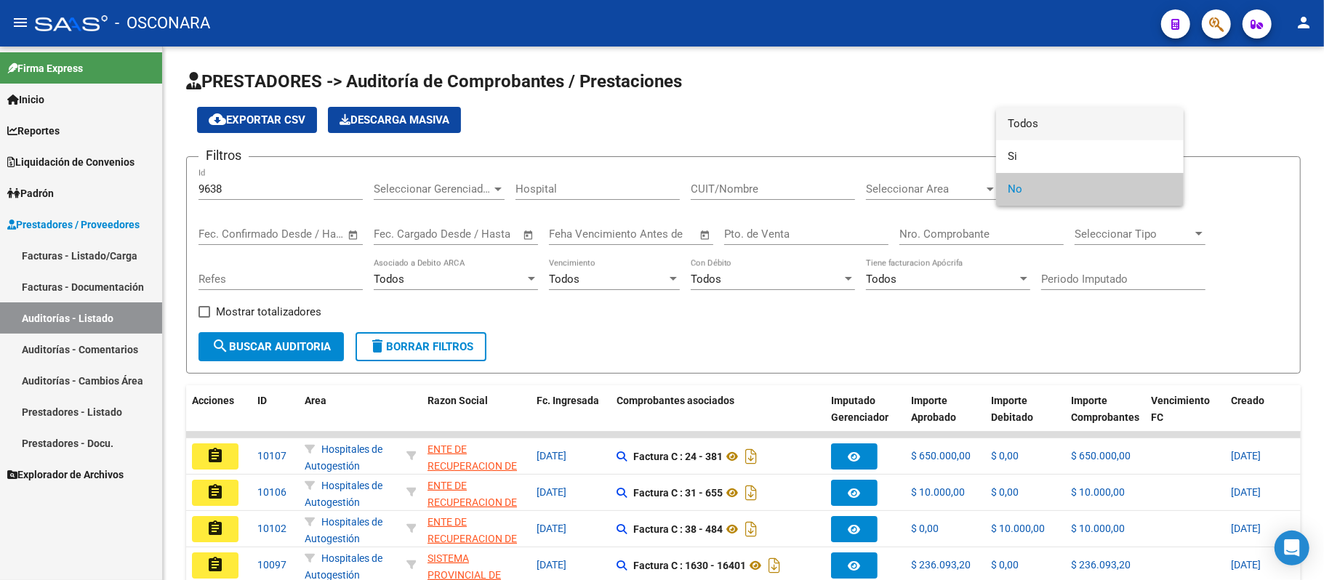
click at [1091, 127] on span "Todos" at bounding box center [1090, 124] width 164 height 33
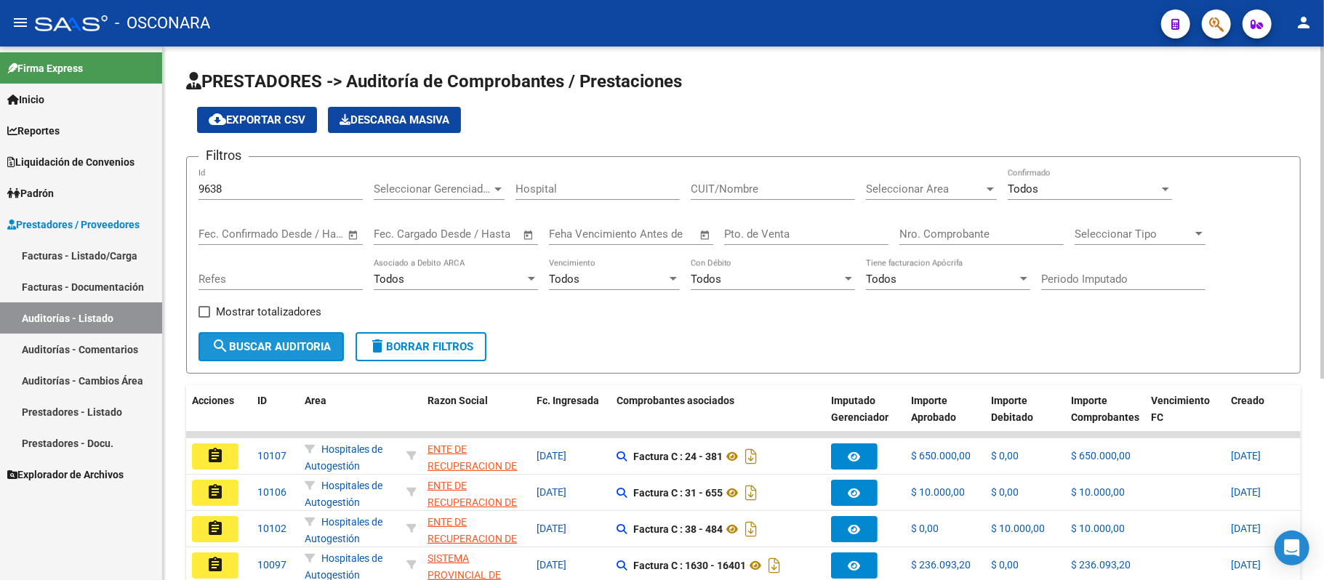
drag, startPoint x: 222, startPoint y: 350, endPoint x: 239, endPoint y: 369, distance: 25.2
click at [222, 350] on mat-icon "search" at bounding box center [220, 345] width 17 height 17
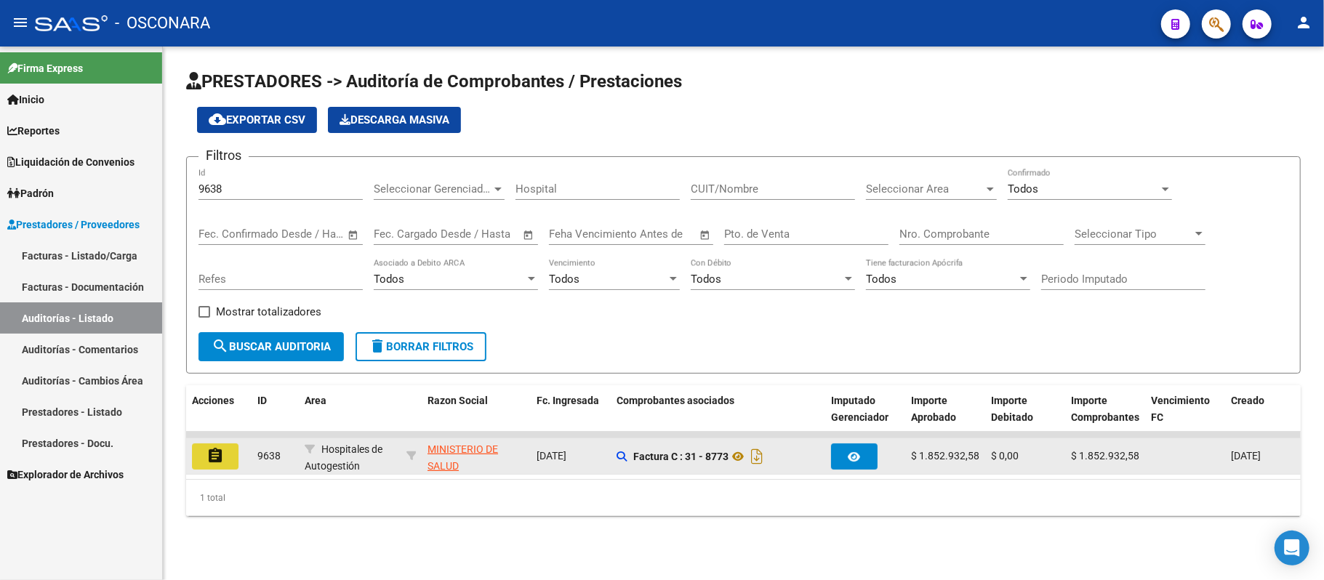
click at [212, 466] on button "assignment" at bounding box center [215, 457] width 47 height 26
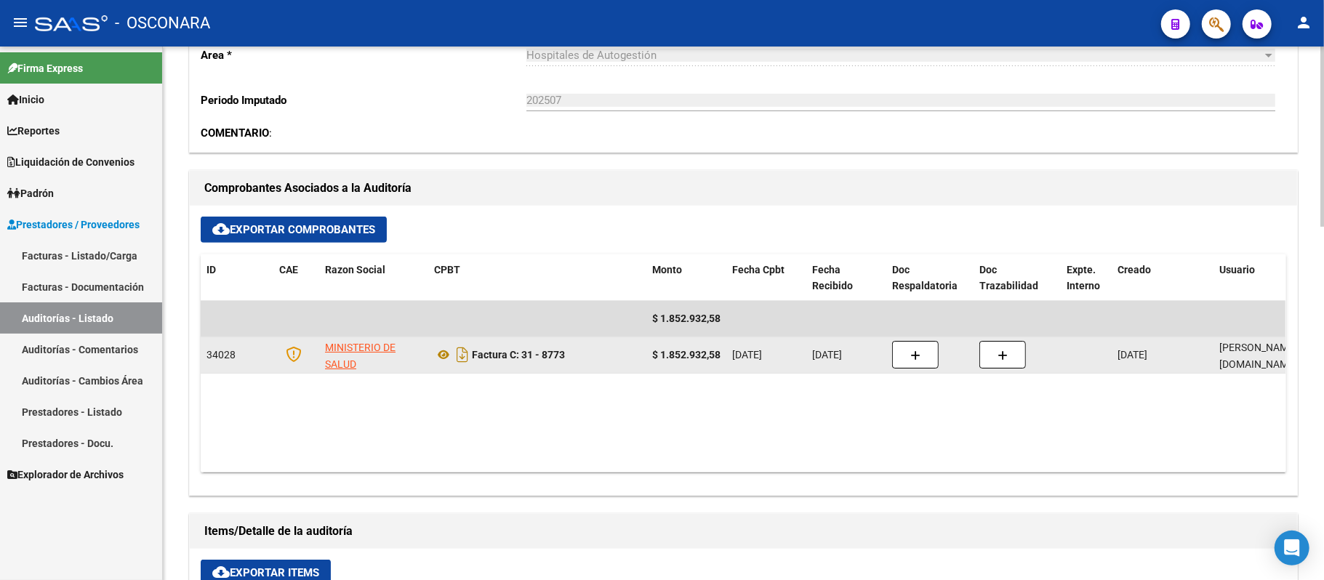
scroll to position [0, 1]
drag, startPoint x: 657, startPoint y: 356, endPoint x: 766, endPoint y: 356, distance: 109.1
click at [766, 356] on div "34028 MINISTERIO DE SALUD Factura C: 31 - 8773 $ 1.852.932,58 [DATE] [DATE] [DA…" at bounding box center [853, 355] width 1304 height 36
click at [464, 356] on icon "Descargar documento" at bounding box center [462, 354] width 19 height 23
click at [276, 564] on button "cloud_download Exportar Items" at bounding box center [266, 573] width 130 height 26
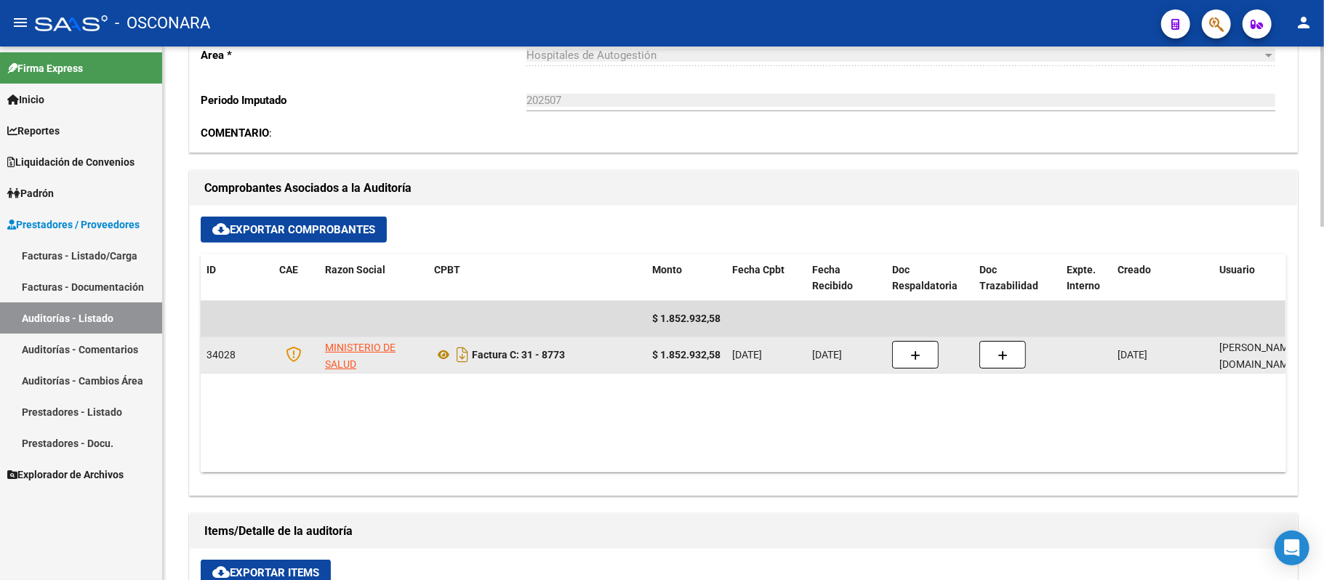
click at [641, 506] on div "Información del área Area * Hospitales de Autogestión Seleccionar area Periodo …" at bounding box center [743, 523] width 1115 height 1131
